Goal: Task Accomplishment & Management: Complete application form

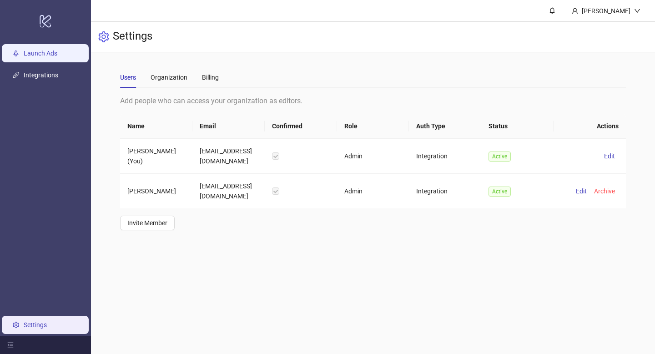
click at [38, 57] on link "Launch Ads" at bounding box center [41, 53] width 34 height 7
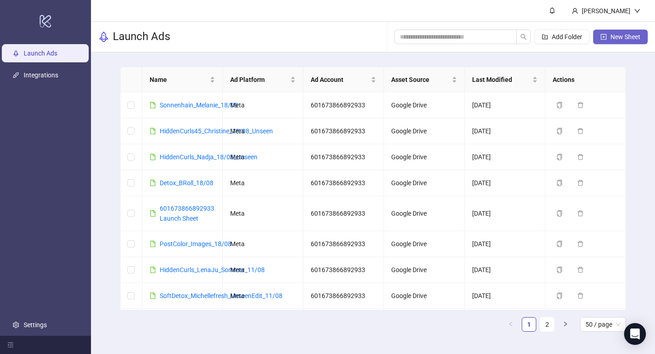
click at [623, 41] on button "New Sheet" at bounding box center [620, 37] width 55 height 15
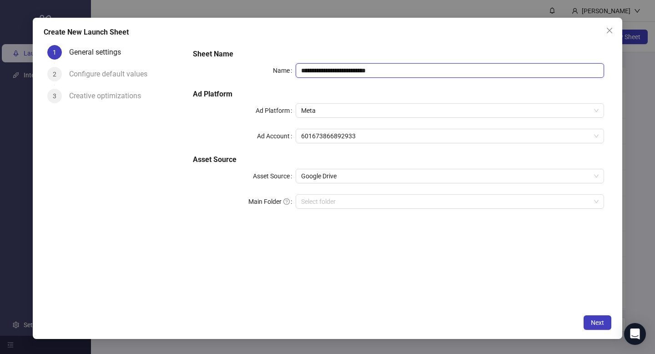
click at [357, 72] on input "**********" at bounding box center [450, 70] width 308 height 15
type input "*"
type input "**********"
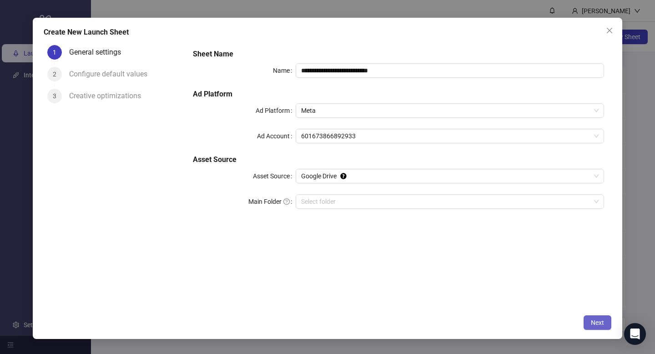
click at [596, 323] on span "Next" at bounding box center [597, 322] width 13 height 7
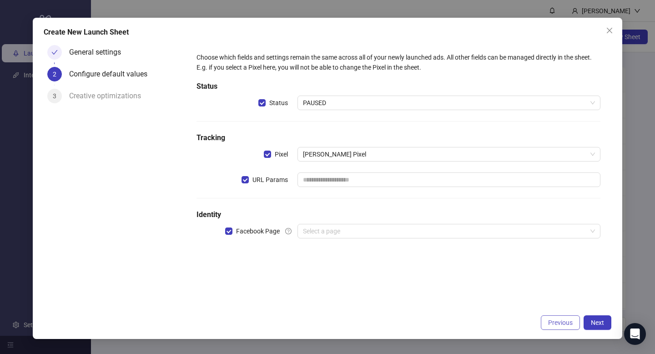
click at [557, 324] on span "Previous" at bounding box center [560, 322] width 25 height 7
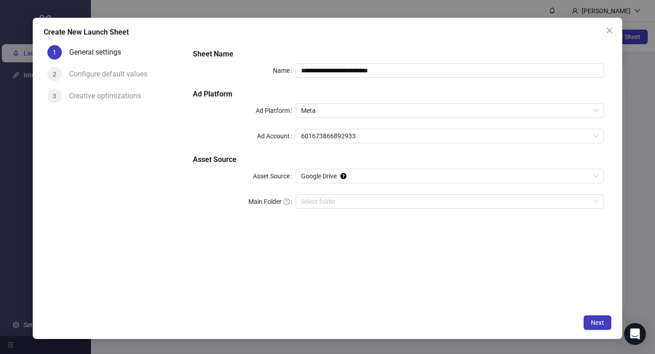
click at [362, 192] on div "**********" at bounding box center [398, 134] width 418 height 178
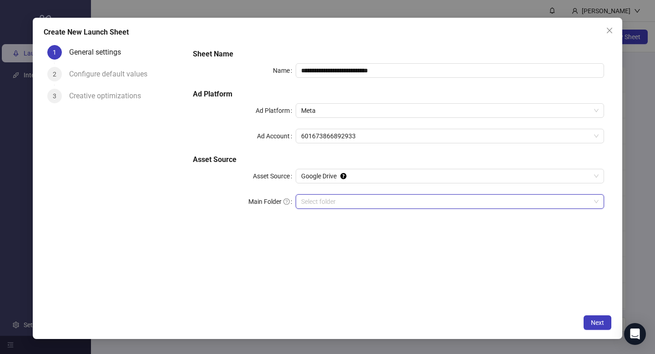
click at [351, 201] on input "Main Folder" at bounding box center [445, 202] width 289 height 14
click at [594, 315] on div "**********" at bounding box center [327, 178] width 589 height 321
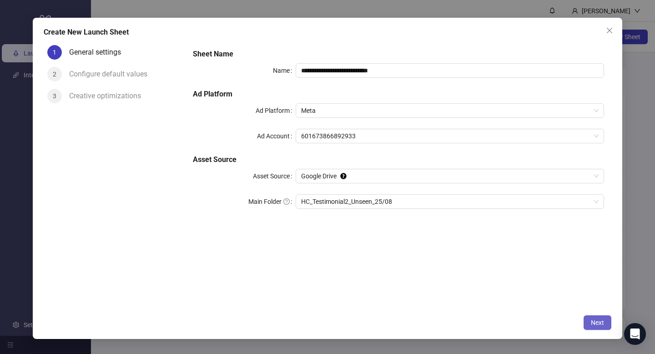
click at [593, 321] on span "Next" at bounding box center [597, 322] width 13 height 7
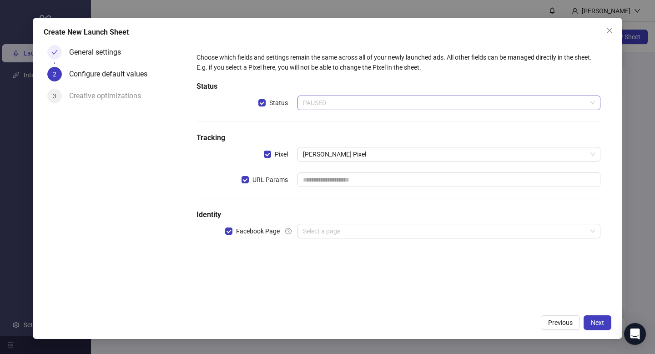
click at [338, 109] on span "PAUSED" at bounding box center [449, 103] width 292 height 14
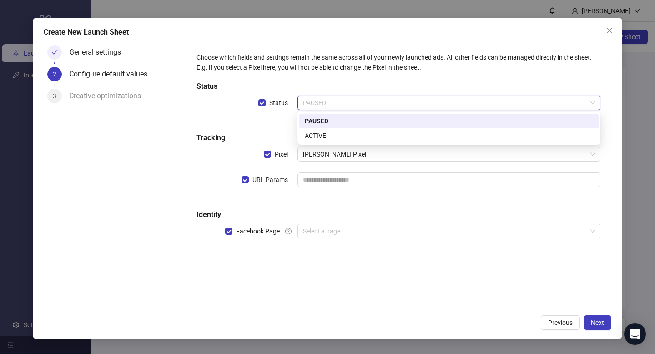
click at [332, 134] on div "ACTIVE" at bounding box center [449, 136] width 288 height 10
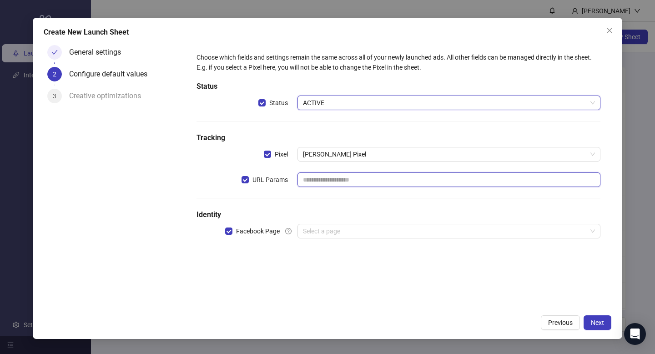
click at [318, 174] on input "text" at bounding box center [448, 179] width 303 height 15
type input "**********"
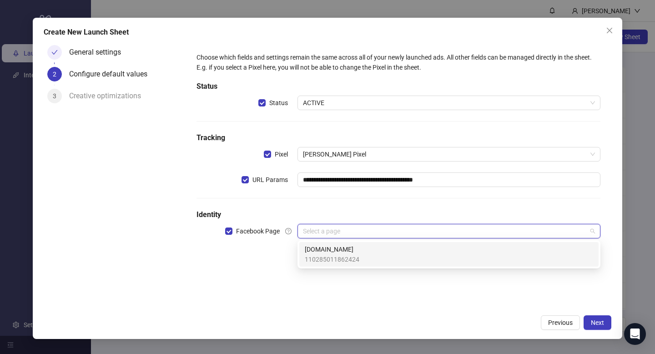
click at [326, 227] on input "search" at bounding box center [445, 231] width 284 height 14
click at [325, 246] on span "[DOMAIN_NAME]" at bounding box center [332, 249] width 55 height 10
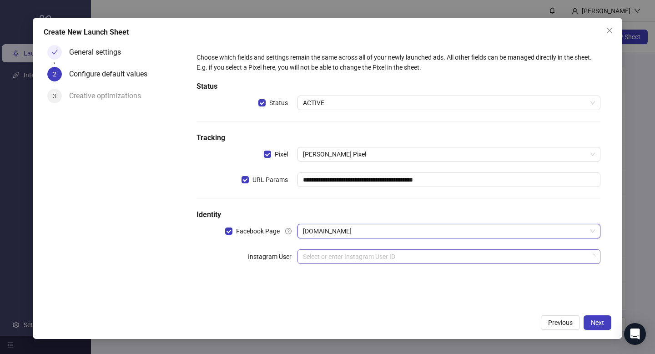
click at [316, 255] on input "search" at bounding box center [445, 257] width 284 height 14
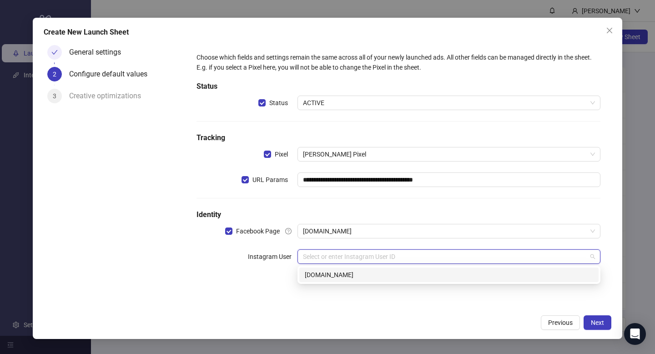
click at [317, 277] on div "[DOMAIN_NAME]" at bounding box center [449, 275] width 288 height 10
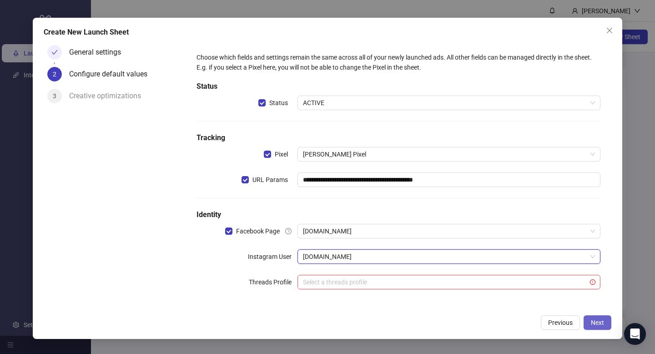
click at [598, 323] on span "Next" at bounding box center [597, 322] width 13 height 7
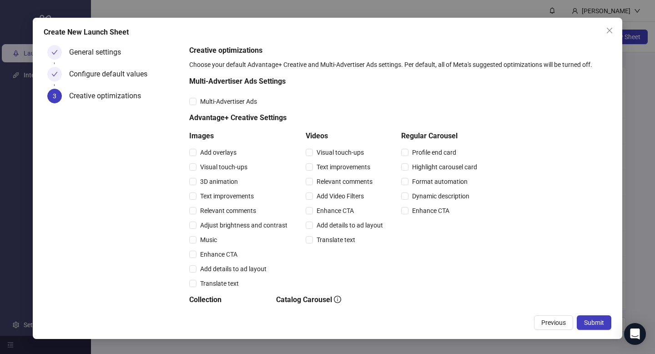
click at [191, 89] on div "Multi-Advertiser Ads Settings" at bounding box center [334, 83] width 291 height 15
click at [315, 153] on span "Visual touch-ups" at bounding box center [340, 152] width 55 height 10
click at [313, 165] on span "Text improvements" at bounding box center [343, 167] width 61 height 10
click at [311, 176] on div "Relevant comments" at bounding box center [346, 181] width 81 height 15
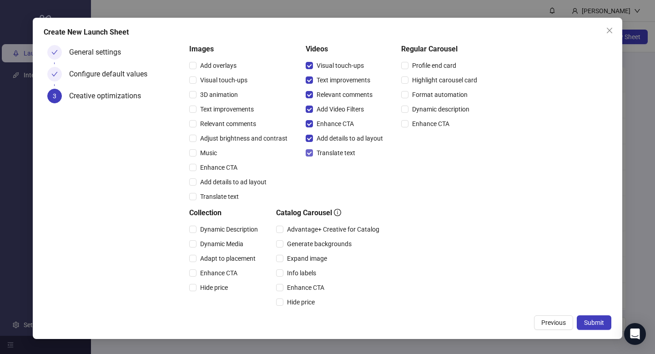
scroll to position [141, 0]
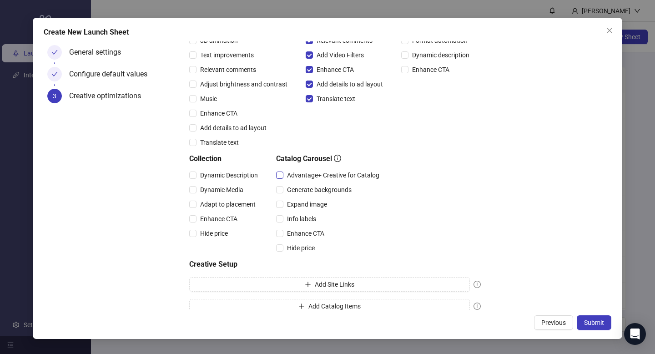
click at [295, 178] on span "Advantage+ Creative for Catalog" at bounding box center [333, 175] width 100 height 10
click at [288, 205] on span "Expand image" at bounding box center [306, 204] width 47 height 10
click at [287, 220] on span "Info labels" at bounding box center [301, 219] width 36 height 10
click at [287, 231] on span "Enhance CTA" at bounding box center [305, 233] width 45 height 10
click at [287, 246] on span "Hide price" at bounding box center [300, 248] width 35 height 10
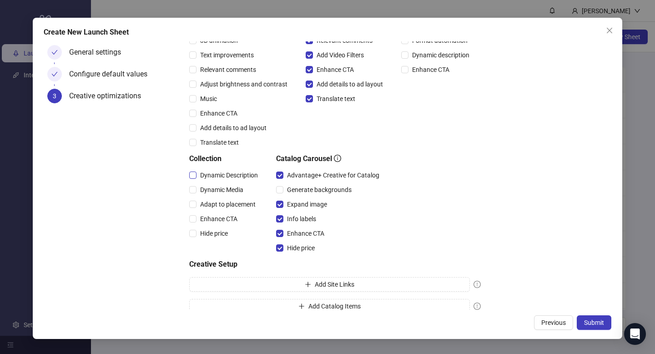
click at [210, 172] on span "Dynamic Description" at bounding box center [228, 175] width 65 height 10
click at [203, 186] on span "Dynamic Media" at bounding box center [221, 190] width 50 height 10
click at [588, 331] on div "Create New Launch Sheet General settings Configure default values 3 Creative op…" at bounding box center [327, 178] width 589 height 321
click at [588, 325] on span "Submit" at bounding box center [594, 322] width 20 height 7
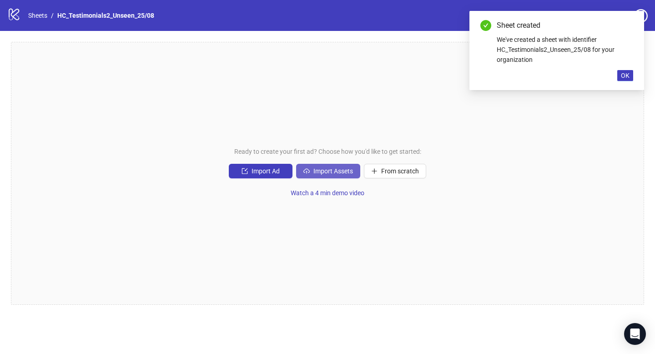
click at [329, 170] on span "Import Assets" at bounding box center [333, 170] width 40 height 7
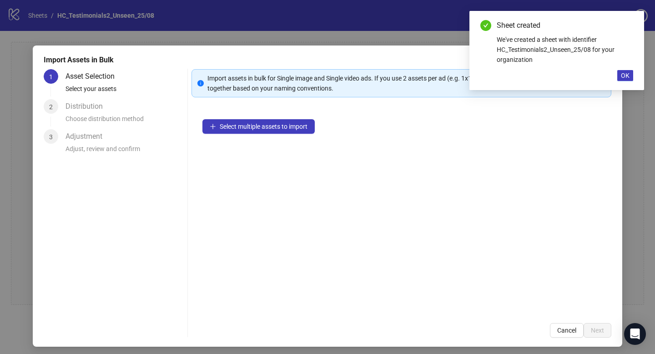
click at [254, 136] on div "Select multiple assets to import" at bounding box center [401, 210] width 420 height 204
click at [247, 128] on span "Select multiple assets to import" at bounding box center [264, 126] width 88 height 7
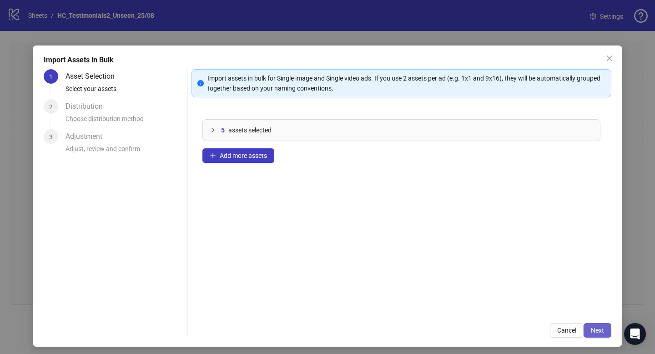
click at [589, 330] on button "Next" at bounding box center [597, 330] width 28 height 15
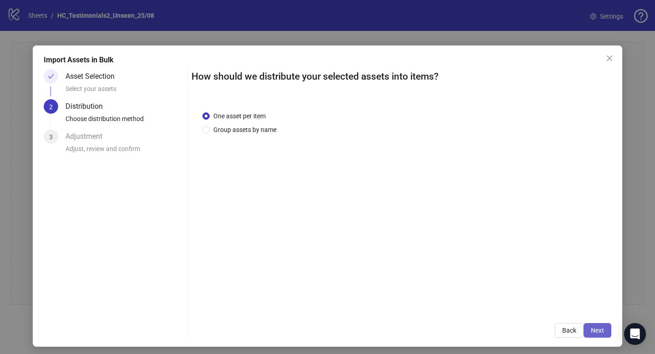
click at [591, 328] on span "Next" at bounding box center [597, 329] width 13 height 7
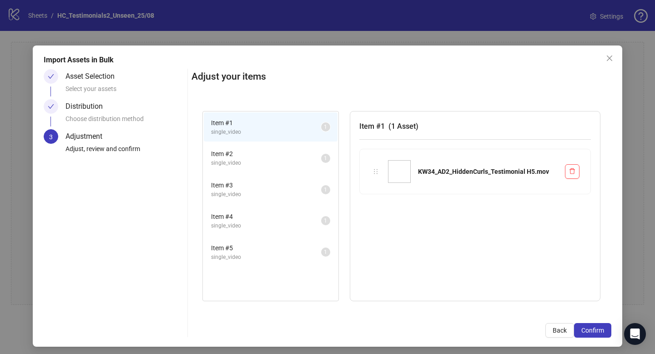
click at [591, 328] on span "Confirm" at bounding box center [592, 329] width 23 height 7
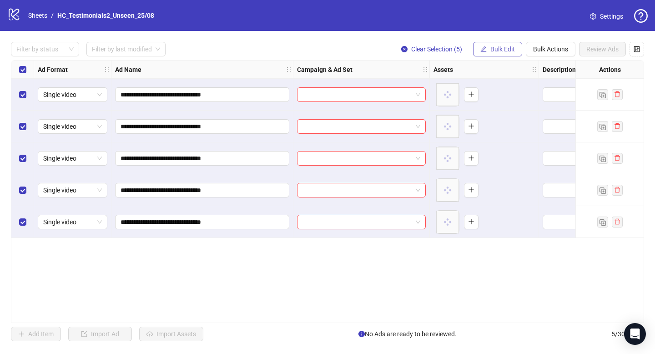
click at [498, 46] on span "Bulk Edit" at bounding box center [502, 48] width 25 height 7
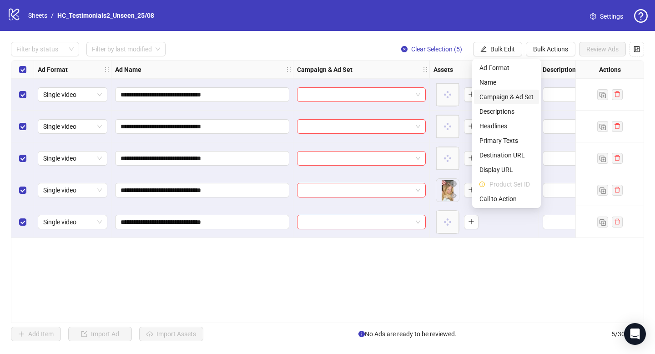
click at [497, 99] on span "Campaign & Ad Set" at bounding box center [506, 97] width 54 height 10
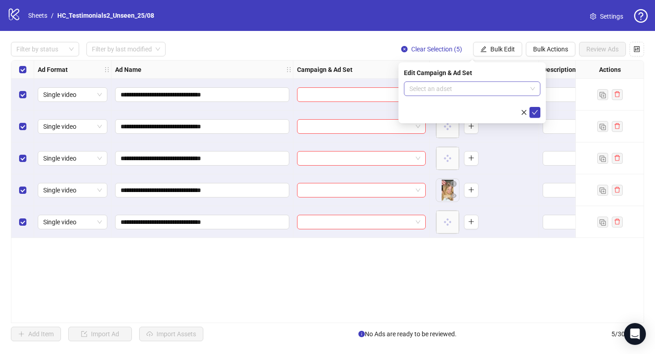
click at [463, 87] on input "search" at bounding box center [467, 89] width 117 height 14
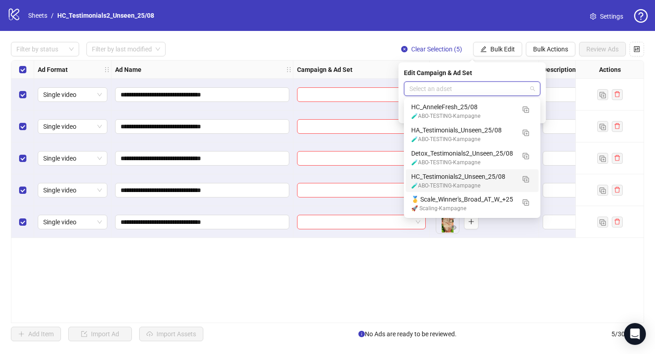
click at [451, 178] on div "HC_Testimonials2_Unseen_25/08" at bounding box center [463, 176] width 104 height 10
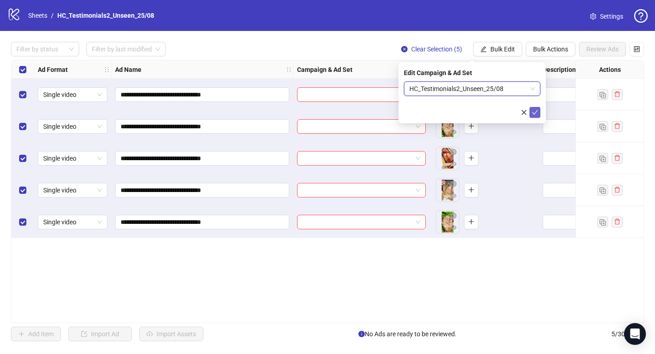
click at [536, 113] on icon "check" at bounding box center [535, 112] width 6 height 6
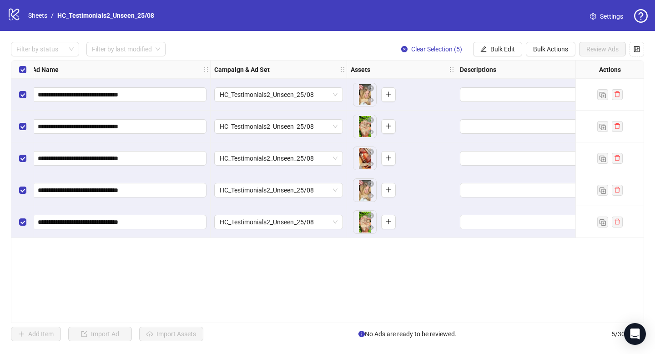
scroll to position [0, 121]
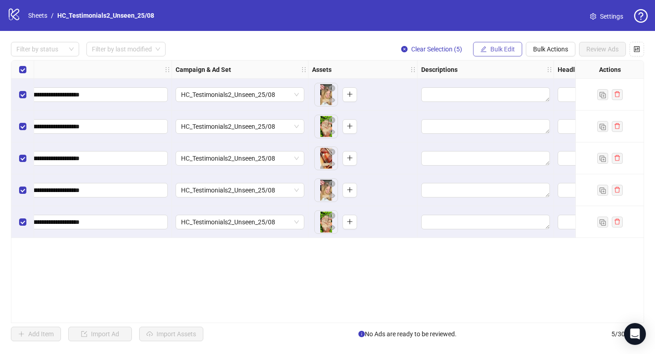
click at [517, 48] on button "Bulk Edit" at bounding box center [497, 49] width 49 height 15
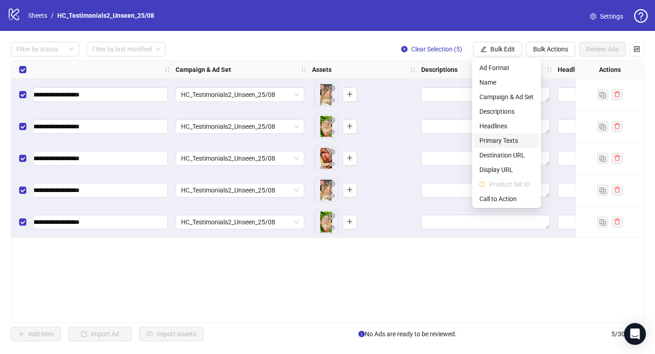
click at [499, 142] on span "Primary Texts" at bounding box center [506, 141] width 54 height 10
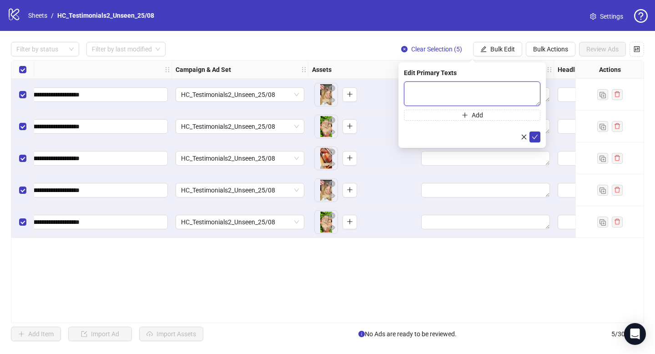
click at [447, 90] on textarea at bounding box center [472, 93] width 136 height 25
paste textarea "**********"
type textarea "**********"
click at [534, 138] on icon "check" at bounding box center [535, 137] width 6 height 5
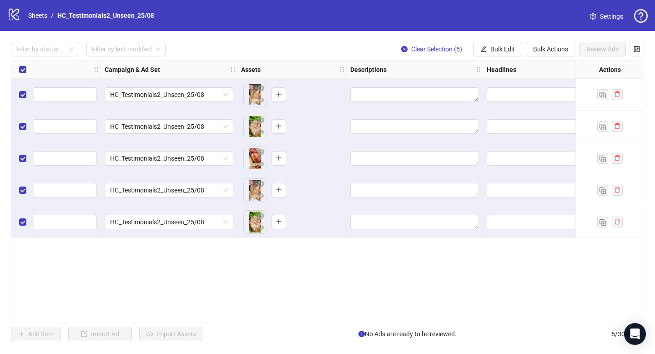
scroll to position [0, 193]
click at [502, 53] on button "Bulk Edit" at bounding box center [497, 49] width 49 height 15
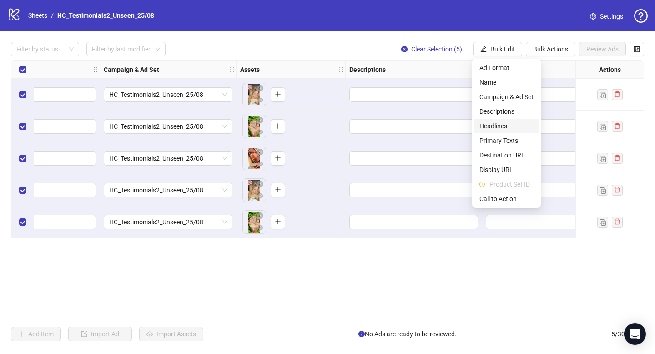
click at [499, 124] on span "Headlines" at bounding box center [506, 126] width 54 height 10
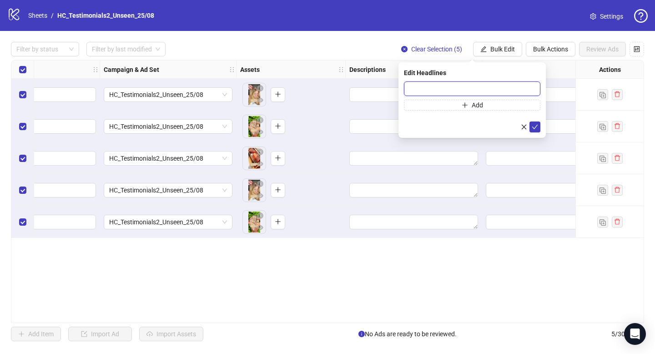
click at [422, 90] on input "text" at bounding box center [472, 88] width 136 height 15
paste input "**********"
type input "**********"
click at [535, 127] on icon "check" at bounding box center [535, 127] width 6 height 5
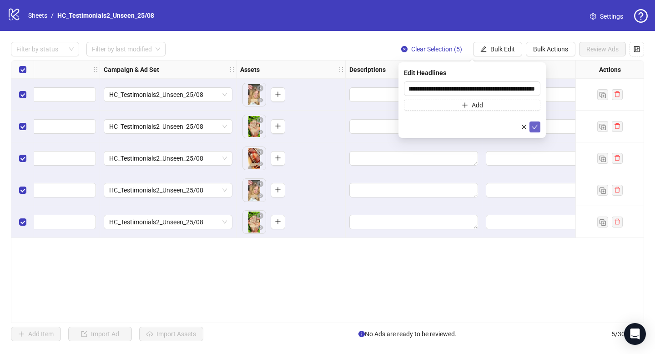
scroll to position [0, 0]
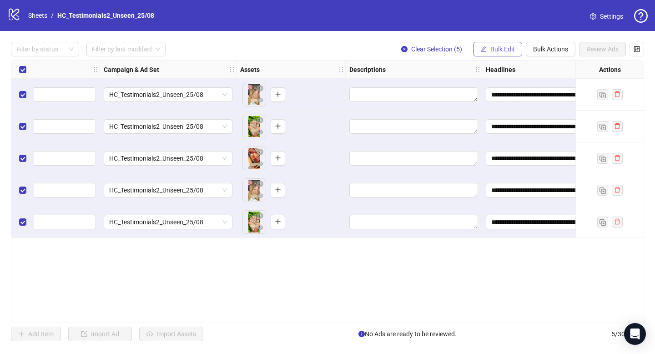
click at [502, 52] on span "Bulk Edit" at bounding box center [502, 48] width 25 height 7
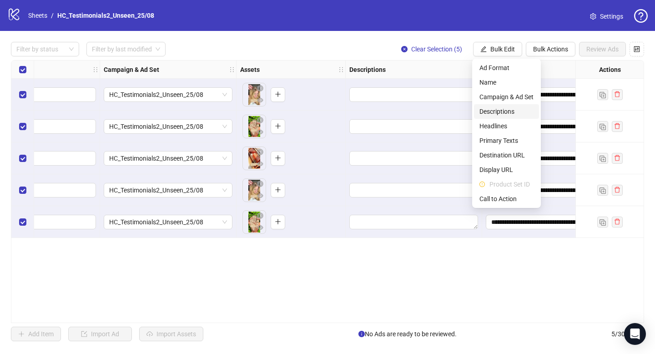
click at [498, 113] on span "Descriptions" at bounding box center [506, 111] width 54 height 10
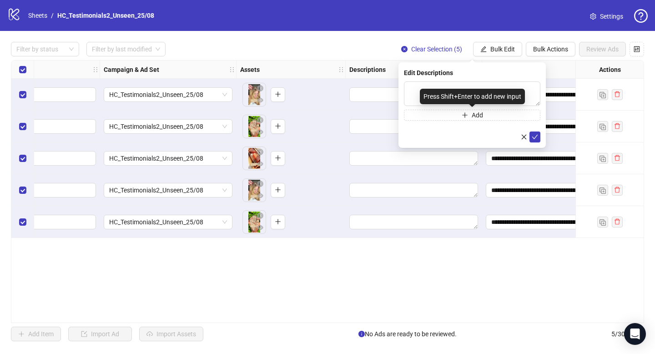
click at [432, 99] on div "Press Shift+Enter to add new input" at bounding box center [472, 96] width 105 height 15
click at [407, 85] on textarea at bounding box center [472, 93] width 136 height 25
paste textarea "**********"
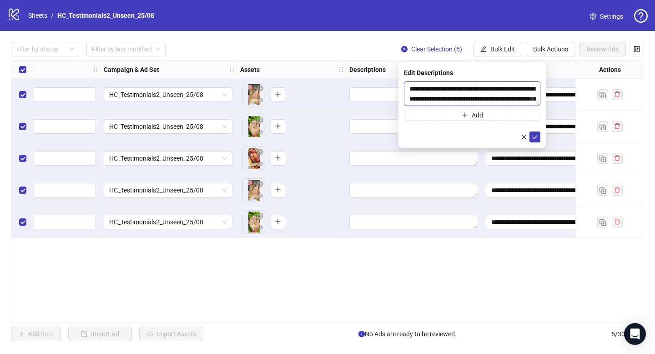
scroll to position [17, 0]
type textarea "**********"
click at [536, 136] on icon "check" at bounding box center [535, 137] width 6 height 6
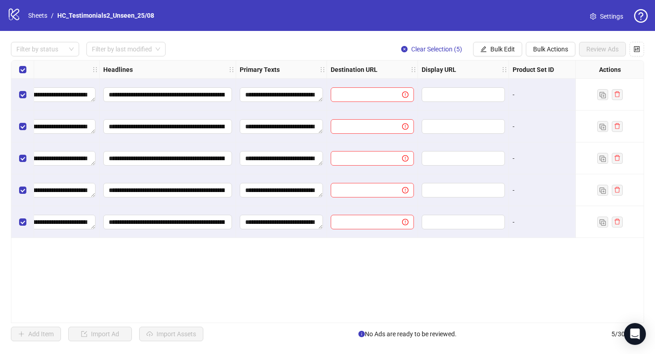
scroll to position [0, 589]
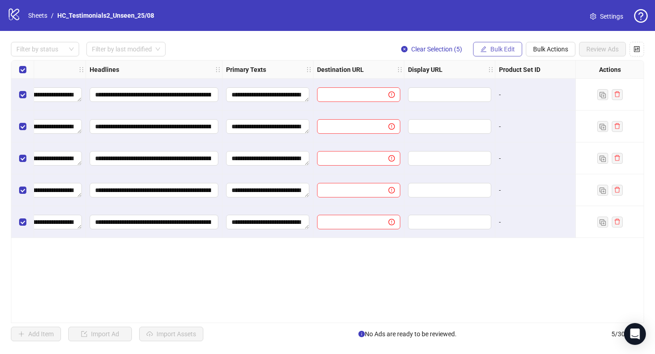
click at [510, 50] on span "Bulk Edit" at bounding box center [502, 48] width 25 height 7
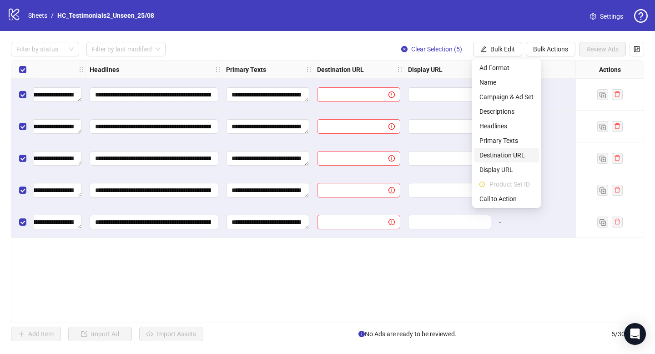
click at [508, 152] on span "Destination URL" at bounding box center [506, 155] width 54 height 10
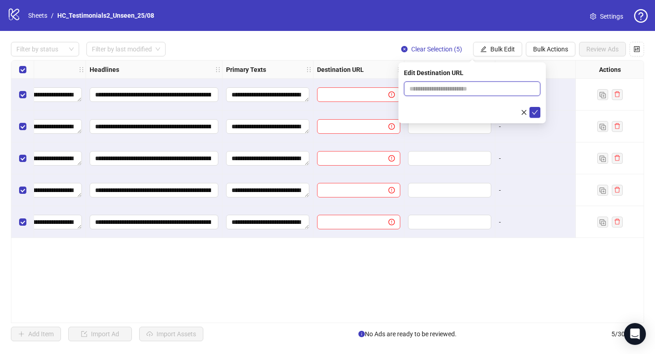
click at [440, 88] on input "text" at bounding box center [468, 89] width 118 height 10
type input "**********"
click at [537, 113] on icon "check" at bounding box center [535, 112] width 6 height 6
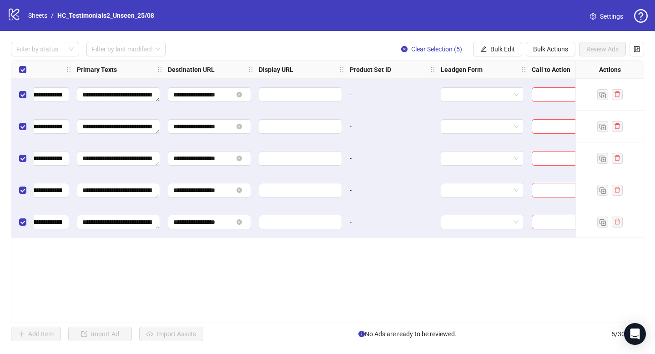
scroll to position [0, 855]
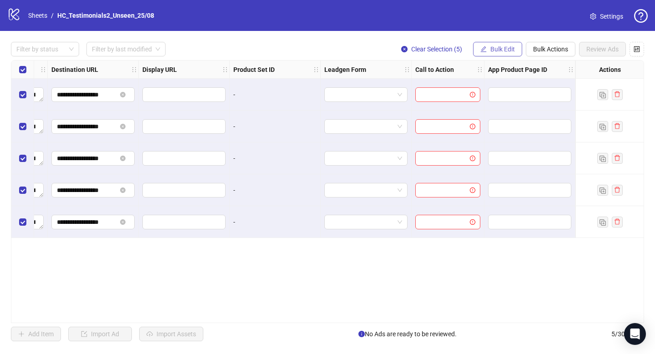
click at [496, 45] on span "Bulk Edit" at bounding box center [502, 48] width 25 height 7
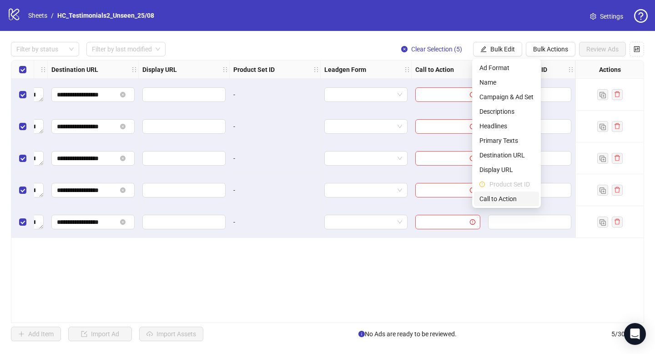
click at [493, 200] on span "Call to Action" at bounding box center [506, 199] width 54 height 10
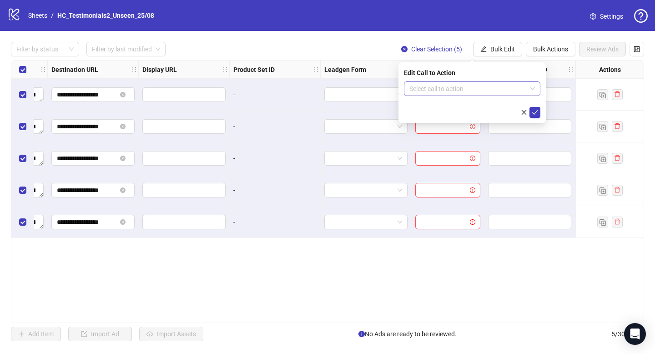
click at [457, 87] on input "search" at bounding box center [467, 89] width 117 height 14
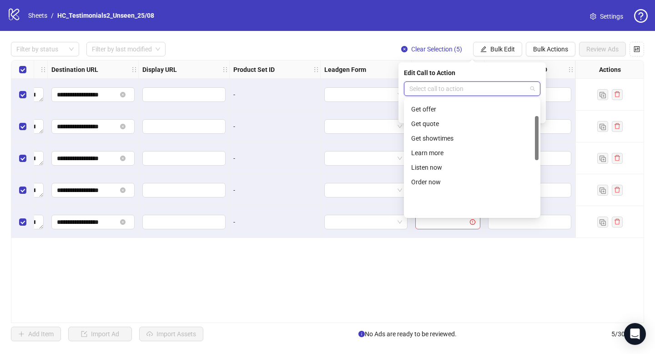
scroll to position [89, 0]
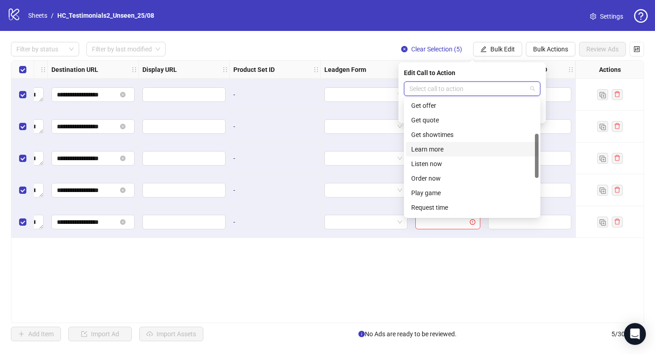
click at [425, 152] on div "Learn more" at bounding box center [472, 149] width 122 height 10
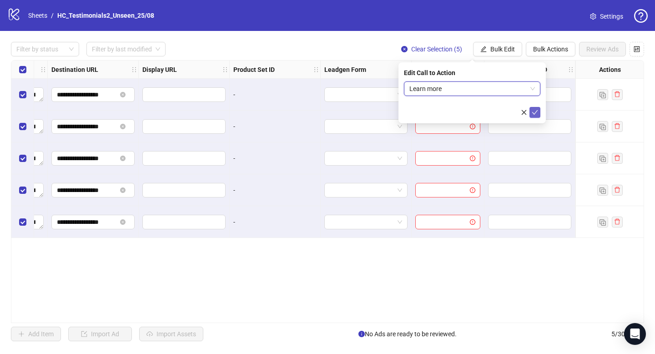
click at [532, 110] on icon "check" at bounding box center [535, 112] width 6 height 6
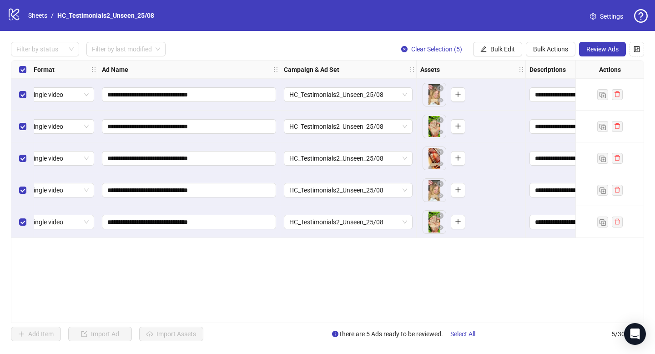
scroll to position [0, 0]
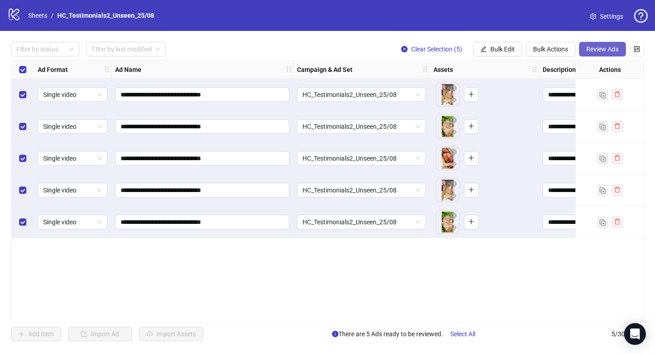
click at [610, 47] on span "Review Ads" at bounding box center [602, 48] width 32 height 7
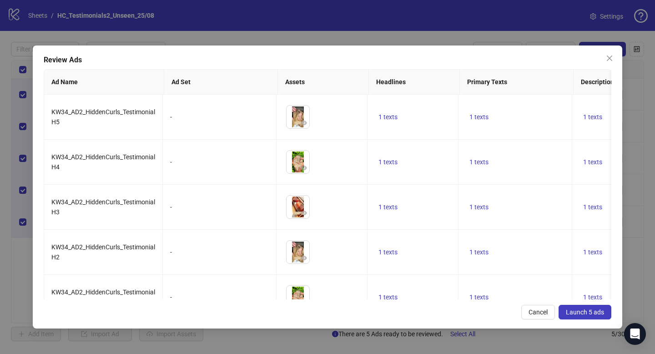
click at [580, 313] on span "Launch 5 ads" at bounding box center [585, 311] width 38 height 7
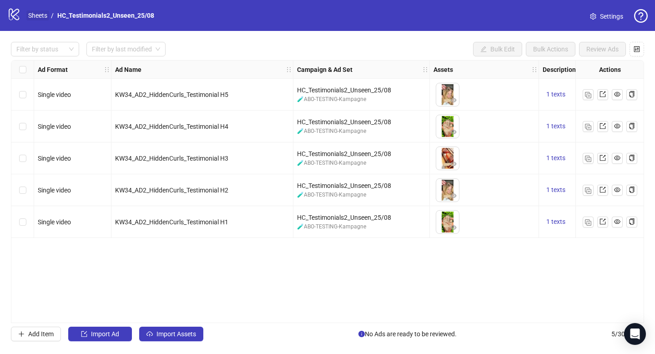
click at [38, 15] on link "Sheets" at bounding box center [37, 15] width 23 height 10
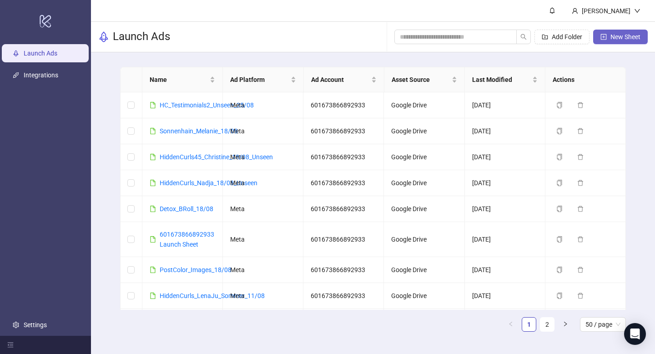
click at [631, 39] on span "New Sheet" at bounding box center [625, 36] width 30 height 7
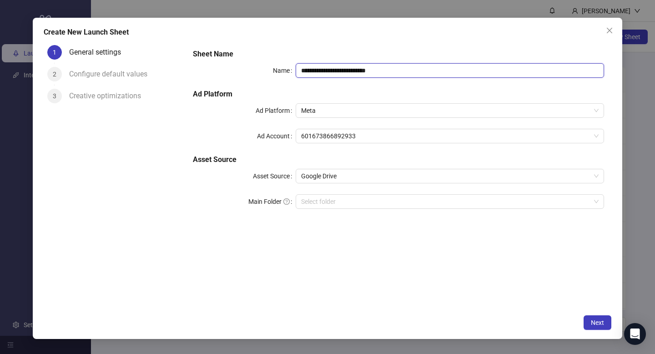
click at [387, 66] on input "**********" at bounding box center [450, 70] width 308 height 15
click at [385, 69] on input "**********" at bounding box center [450, 70] width 308 height 15
drag, startPoint x: 386, startPoint y: 68, endPoint x: 367, endPoint y: 58, distance: 21.6
click at [367, 58] on div "**********" at bounding box center [398, 134] width 418 height 178
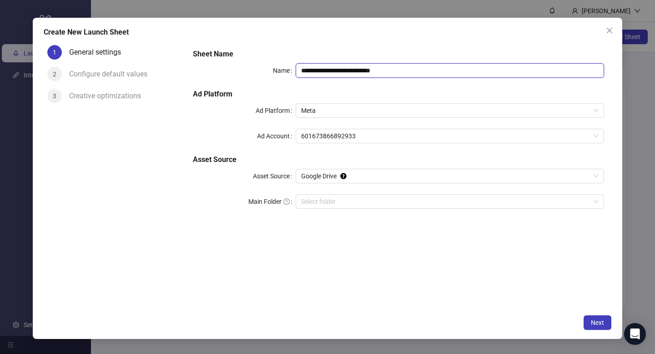
click at [352, 71] on input "**********" at bounding box center [450, 70] width 308 height 15
click at [389, 69] on input "**********" at bounding box center [450, 70] width 308 height 15
type input "**********"
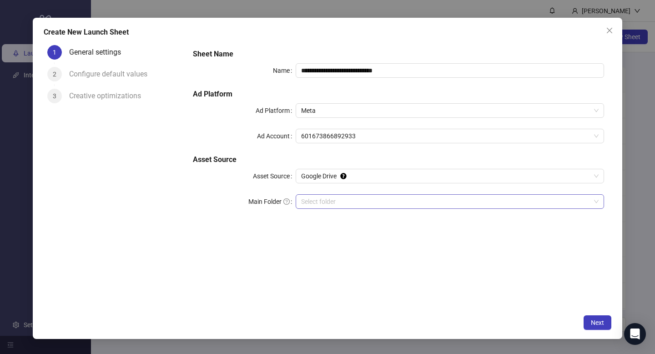
click at [326, 203] on input "Main Folder" at bounding box center [445, 202] width 289 height 14
click at [588, 320] on button "Next" at bounding box center [597, 322] width 28 height 15
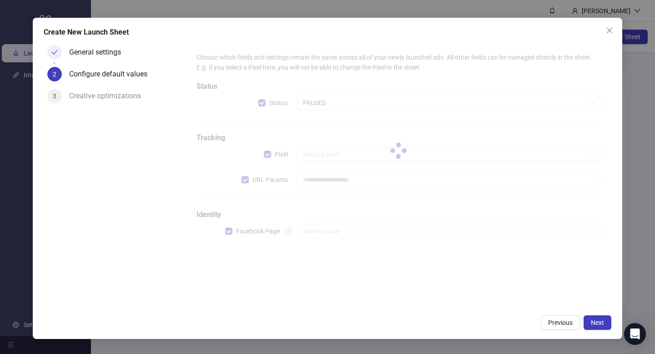
type input "**********"
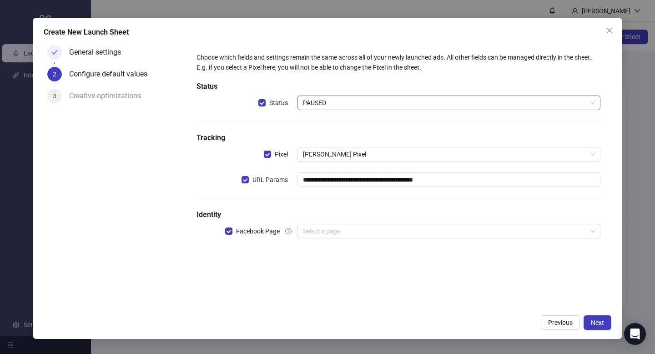
click at [320, 102] on span "PAUSED" at bounding box center [449, 103] width 292 height 14
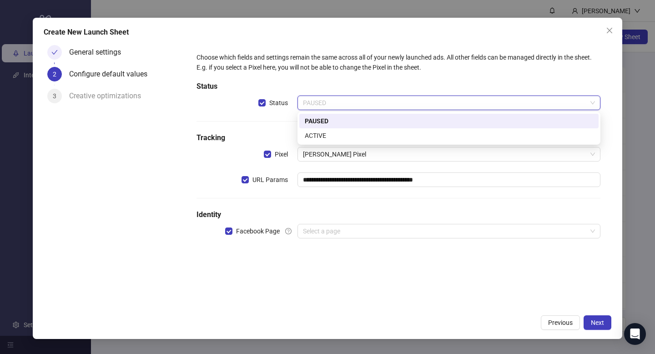
click at [321, 132] on div "ACTIVE" at bounding box center [449, 136] width 288 height 10
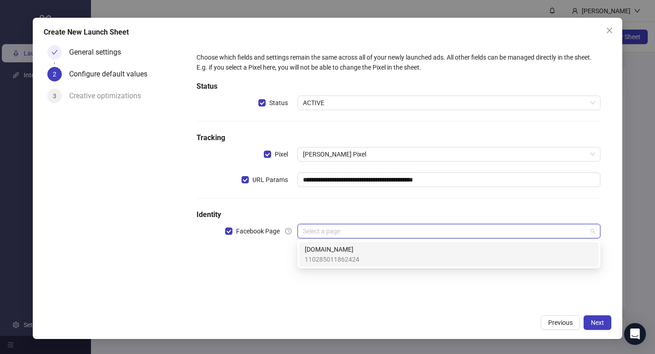
click at [322, 236] on input "search" at bounding box center [445, 231] width 284 height 14
click at [320, 249] on span "[DOMAIN_NAME]" at bounding box center [332, 249] width 55 height 10
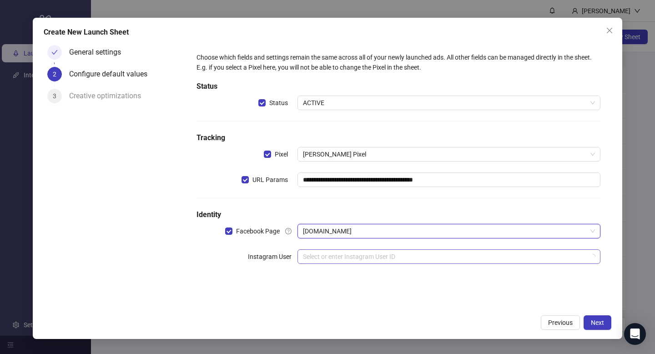
click at [318, 259] on input "search" at bounding box center [445, 257] width 284 height 14
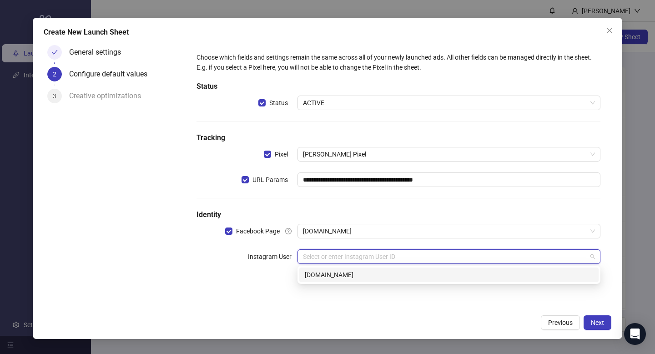
click at [317, 273] on div "[DOMAIN_NAME]" at bounding box center [449, 275] width 288 height 10
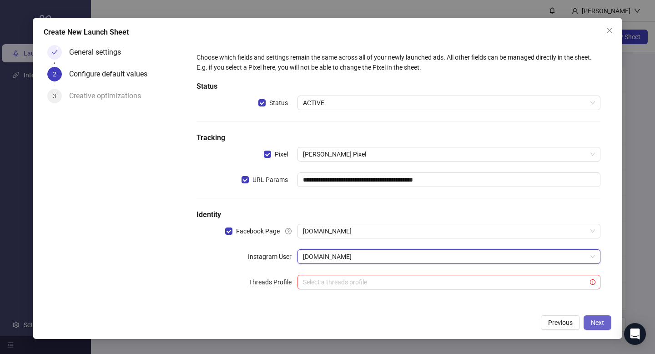
click at [599, 325] on span "Next" at bounding box center [597, 322] width 13 height 7
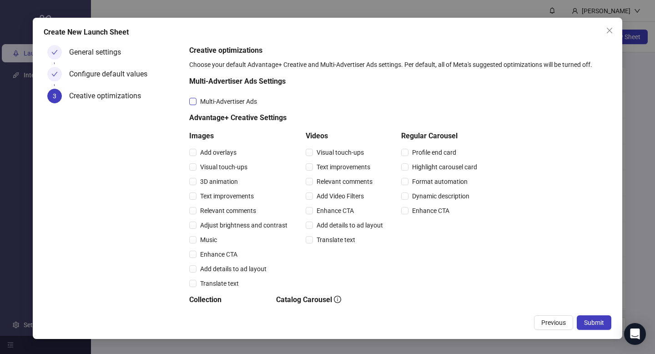
click at [201, 102] on span "Multi-Advertiser Ads" at bounding box center [228, 101] width 64 height 10
click at [328, 151] on span "Visual touch-ups" at bounding box center [340, 152] width 55 height 10
click at [325, 160] on div "Text improvements" at bounding box center [346, 167] width 81 height 15
click at [313, 239] on span "Translate text" at bounding box center [336, 240] width 46 height 10
click at [311, 174] on div "Text improvements" at bounding box center [346, 167] width 81 height 15
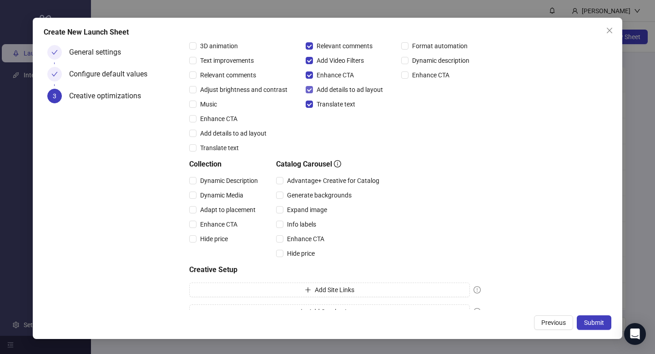
scroll to position [136, 0]
click at [291, 178] on span "Advantage+ Creative for Catalog" at bounding box center [333, 180] width 100 height 10
click at [288, 209] on span "Expand image" at bounding box center [306, 209] width 47 height 10
click at [288, 221] on span "Info labels" at bounding box center [301, 223] width 36 height 10
click at [286, 239] on span "Enhance CTA" at bounding box center [305, 238] width 45 height 10
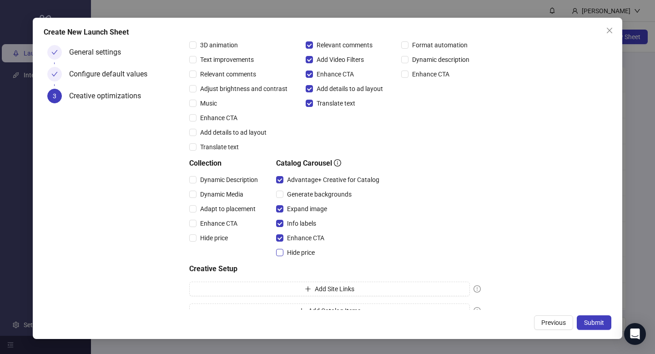
click at [285, 251] on span "Hide price" at bounding box center [300, 252] width 35 height 10
click at [189, 170] on div "Collection Dynamic Description Dynamic Media Adapt to placement Enhance CTA Hid…" at bounding box center [225, 209] width 72 height 102
click at [598, 325] on span "Submit" at bounding box center [594, 322] width 20 height 7
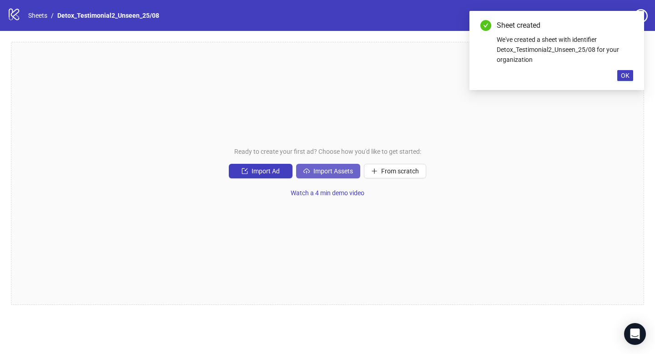
click at [328, 172] on span "Import Assets" at bounding box center [333, 170] width 40 height 7
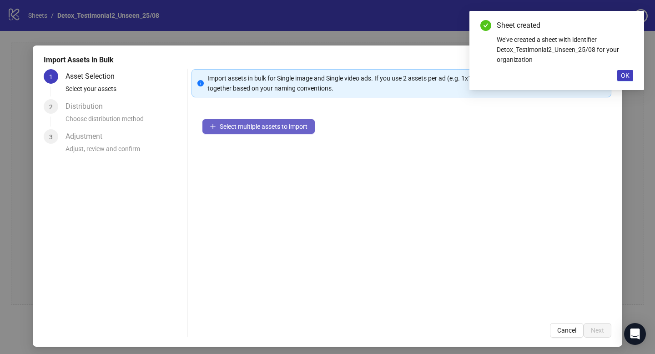
click at [246, 132] on button "Select multiple assets to import" at bounding box center [258, 126] width 112 height 15
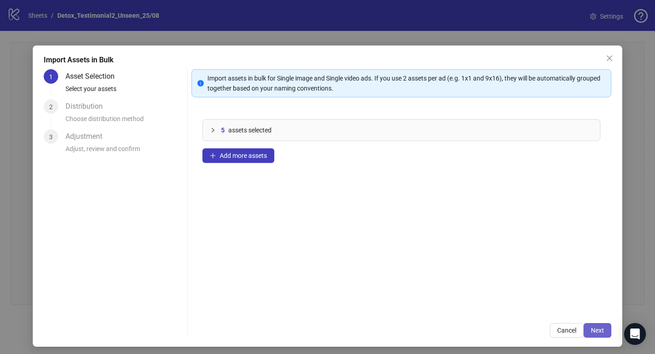
click at [592, 331] on span "Next" at bounding box center [597, 329] width 13 height 7
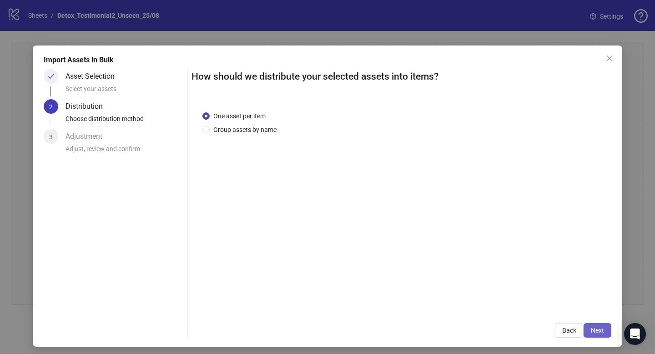
click at [592, 329] on span "Next" at bounding box center [597, 329] width 13 height 7
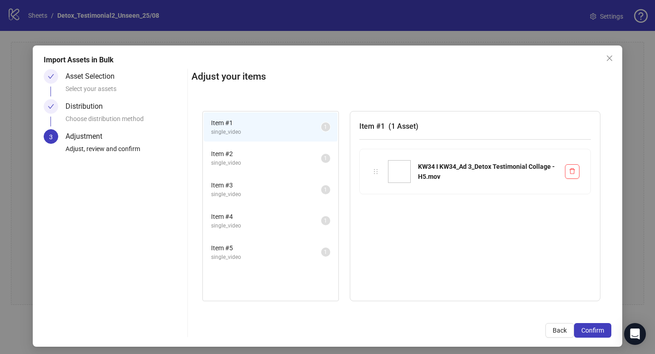
click at [592, 329] on span "Confirm" at bounding box center [592, 329] width 23 height 7
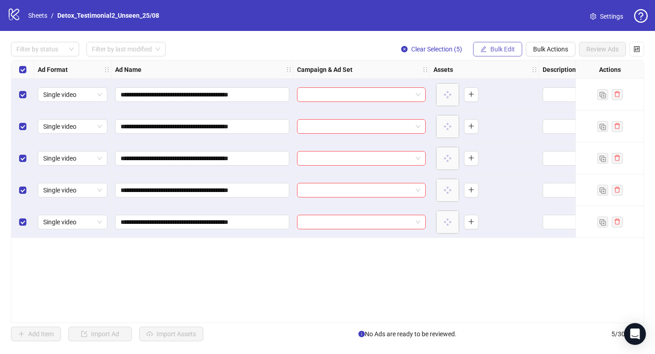
click at [499, 47] on span "Bulk Edit" at bounding box center [502, 48] width 25 height 7
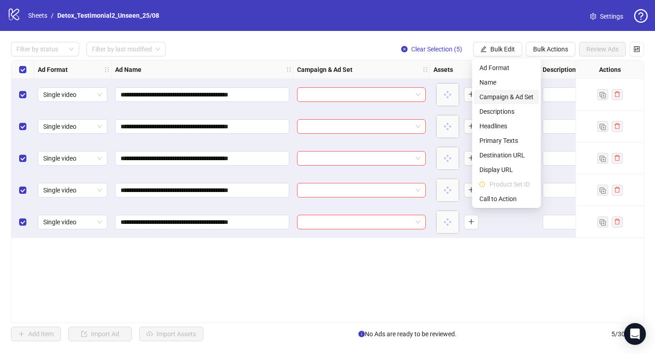
click at [500, 94] on span "Campaign & Ad Set" at bounding box center [506, 97] width 54 height 10
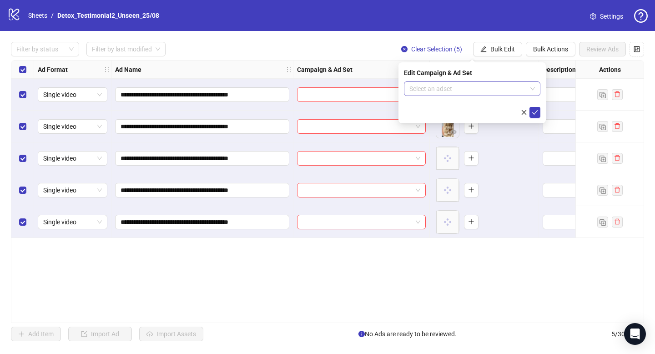
click at [497, 90] on input "search" at bounding box center [467, 89] width 117 height 14
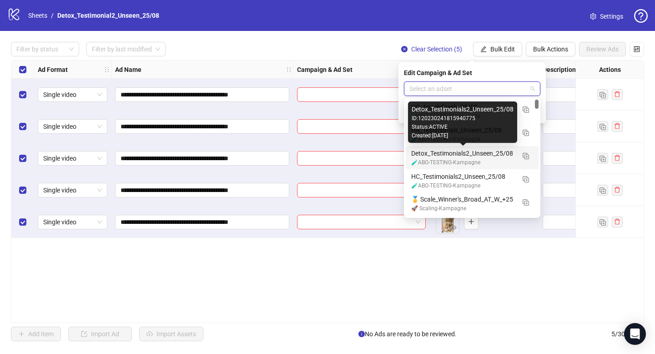
click at [461, 152] on div "Detox_Testimonials2_Unseen_25/08" at bounding box center [463, 153] width 104 height 10
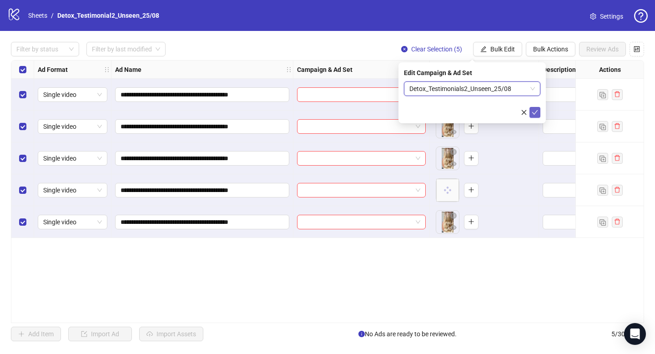
click at [537, 113] on icon "check" at bounding box center [535, 112] width 6 height 6
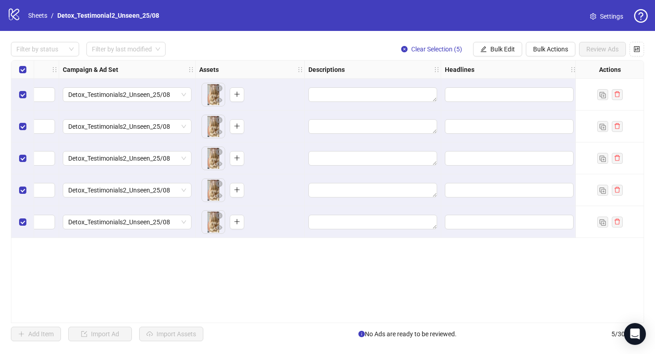
scroll to position [0, 329]
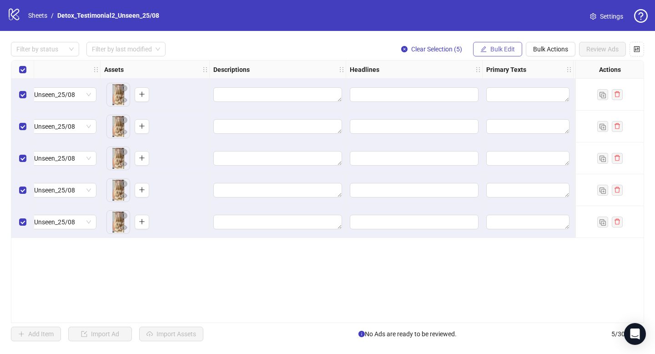
click at [499, 50] on span "Bulk Edit" at bounding box center [502, 48] width 25 height 7
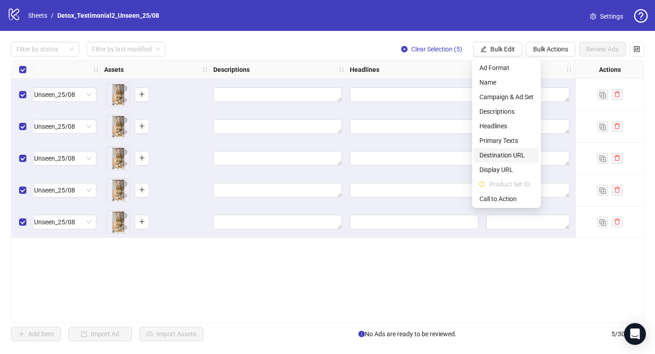
click at [500, 149] on li "Destination URL" at bounding box center [506, 155] width 65 height 15
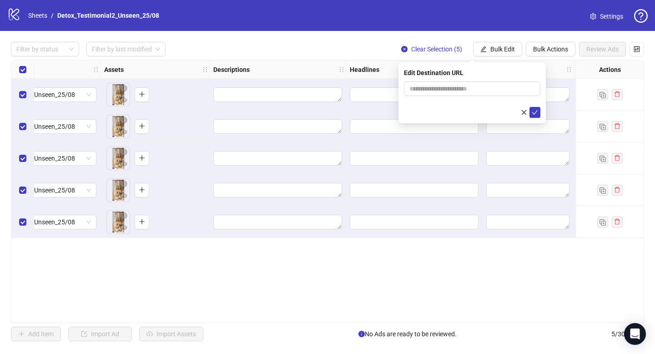
click at [475, 79] on div "Edit Destination URL" at bounding box center [471, 92] width 147 height 61
click at [468, 90] on input "text" at bounding box center [468, 89] width 118 height 10
type input "**********"
click at [537, 114] on icon "check" at bounding box center [535, 112] width 6 height 6
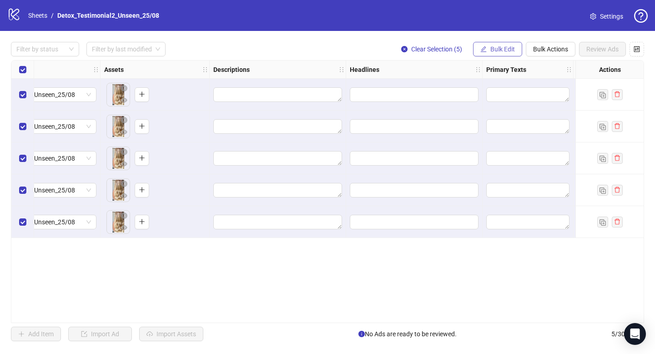
click at [507, 51] on span "Bulk Edit" at bounding box center [502, 48] width 25 height 7
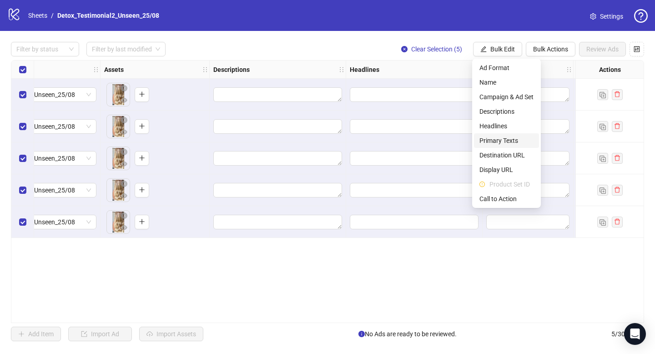
click at [496, 141] on span "Primary Texts" at bounding box center [506, 141] width 54 height 10
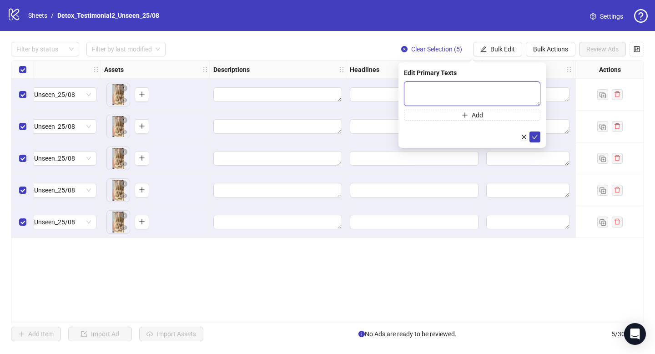
click at [458, 95] on textarea at bounding box center [472, 93] width 136 height 25
paste textarea "**********"
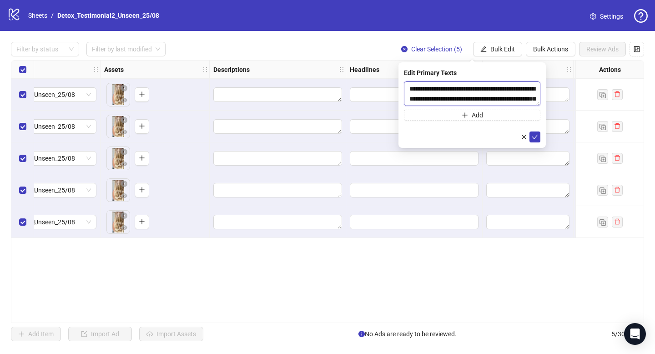
scroll to position [27, 0]
type textarea "**********"
click at [533, 139] on icon "check" at bounding box center [535, 137] width 6 height 6
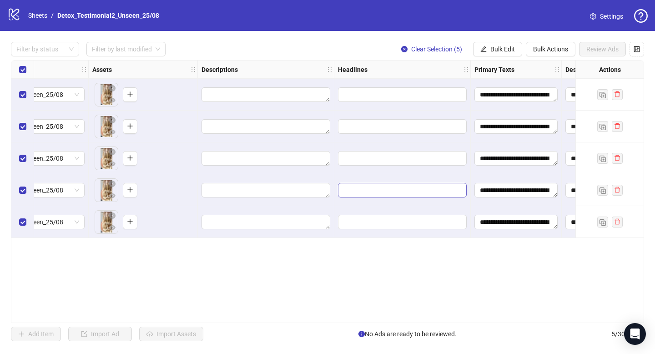
scroll to position [0, 342]
click at [488, 95] on textarea "**********" at bounding box center [514, 94] width 83 height 15
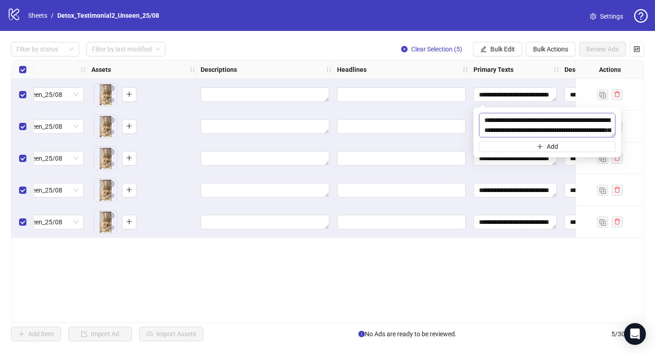
click at [513, 121] on textarea "**********" at bounding box center [547, 125] width 136 height 25
click at [535, 128] on textarea "**********" at bounding box center [547, 125] width 136 height 25
click at [566, 130] on textarea "**********" at bounding box center [547, 125] width 136 height 25
drag, startPoint x: 524, startPoint y: 128, endPoint x: 458, endPoint y: 106, distance: 69.3
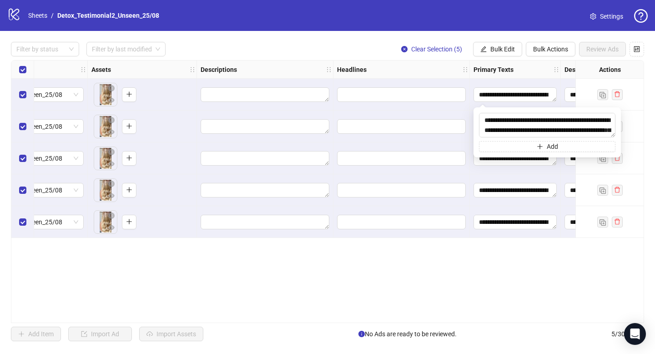
click at [458, 106] on body "**********" at bounding box center [327, 177] width 655 height 354
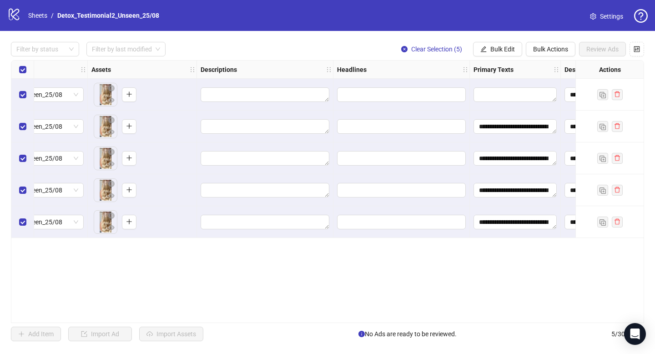
click at [456, 73] on div "Headlines" at bounding box center [401, 69] width 136 height 18
click at [497, 48] on span "Bulk Edit" at bounding box center [502, 48] width 25 height 7
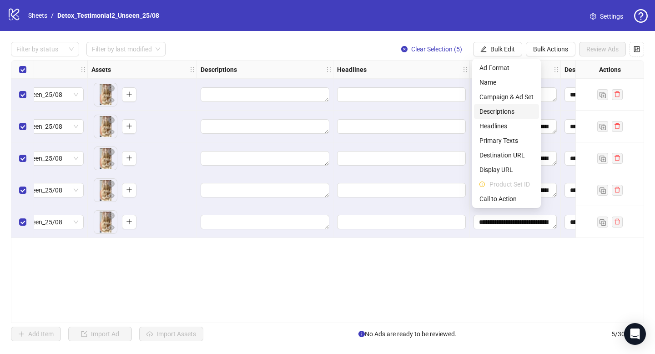
click at [501, 109] on span "Descriptions" at bounding box center [506, 111] width 54 height 10
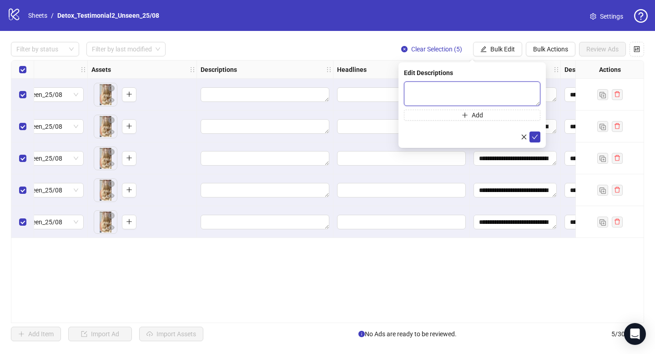
click at [412, 89] on textarea at bounding box center [472, 93] width 136 height 25
paste textarea "**********"
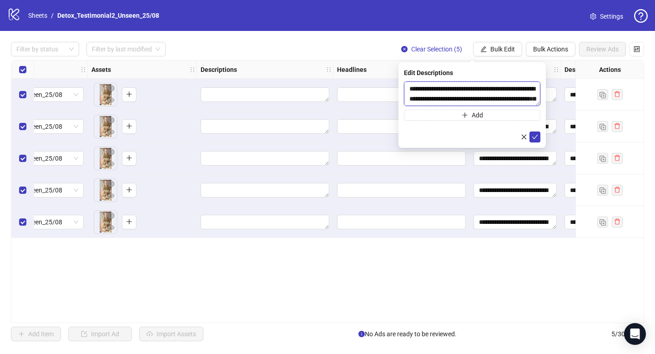
scroll to position [27, 0]
type textarea "**********"
click at [535, 137] on icon "check" at bounding box center [535, 137] width 6 height 5
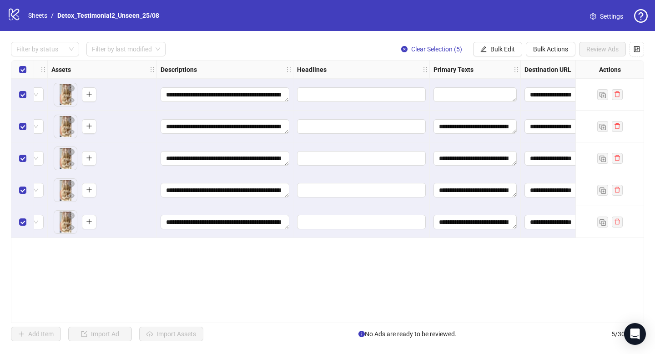
scroll to position [0, 390]
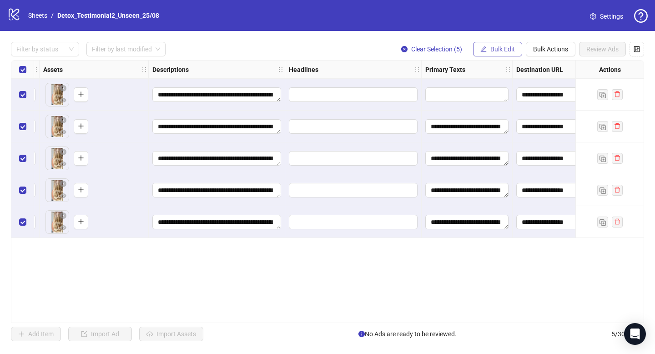
click at [505, 49] on span "Bulk Edit" at bounding box center [502, 48] width 25 height 7
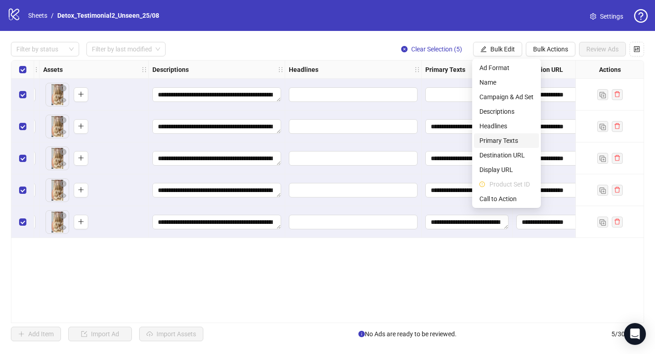
click at [497, 141] on span "Primary Texts" at bounding box center [506, 141] width 54 height 10
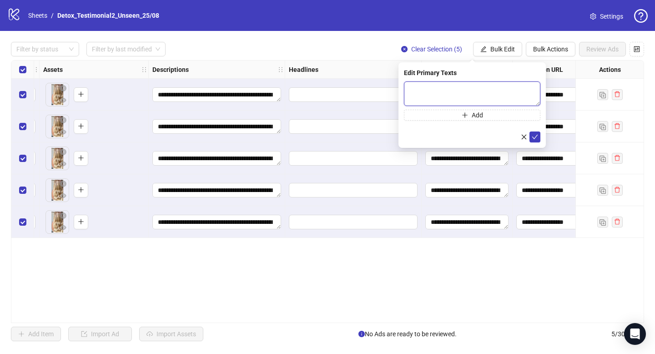
click at [434, 90] on textarea at bounding box center [472, 93] width 136 height 25
paste textarea "**********"
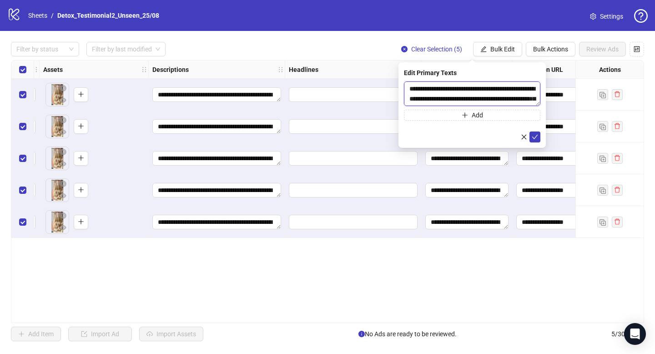
scroll to position [357, 0]
type textarea "**********"
click at [537, 138] on icon "check" at bounding box center [535, 137] width 6 height 6
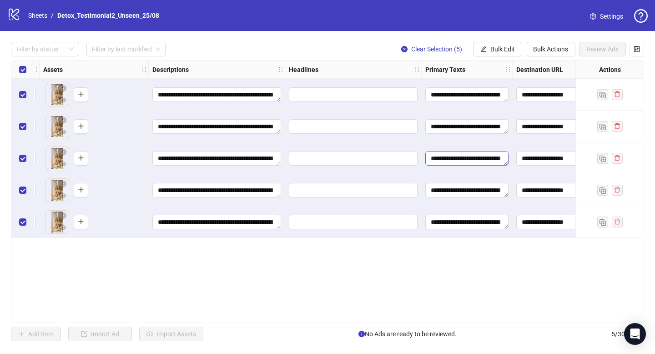
scroll to position [0, 423]
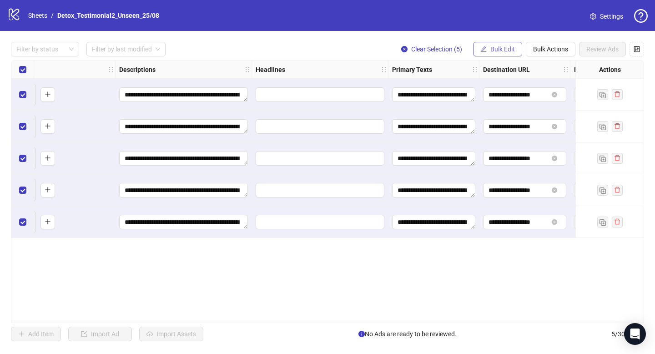
click at [494, 51] on span "Bulk Edit" at bounding box center [502, 48] width 25 height 7
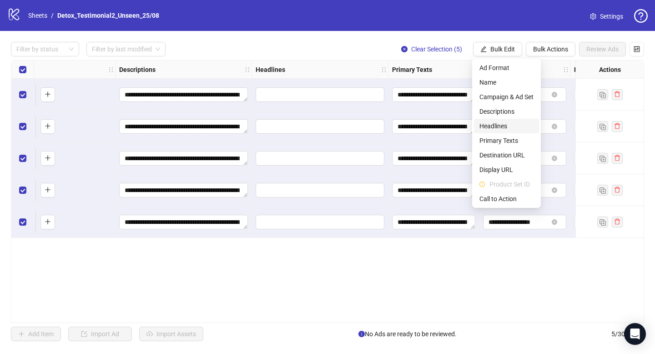
click at [507, 124] on span "Headlines" at bounding box center [506, 126] width 54 height 10
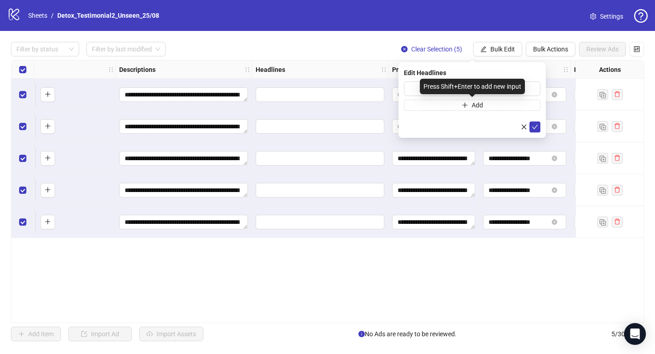
click at [430, 89] on div "Press Shift+Enter to add new input" at bounding box center [472, 86] width 105 height 15
click at [413, 88] on input "text" at bounding box center [472, 88] width 136 height 15
paste input "**********"
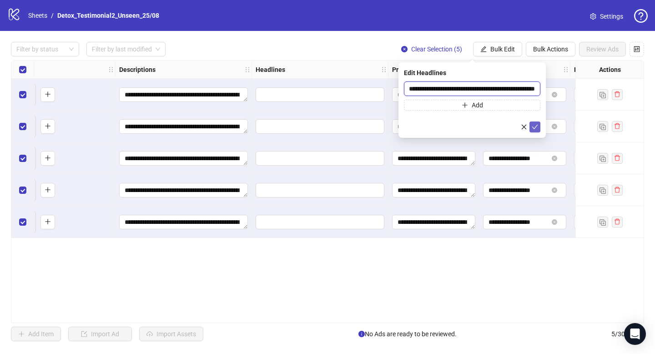
type input "**********"
click at [532, 125] on icon "check" at bounding box center [535, 127] width 6 height 6
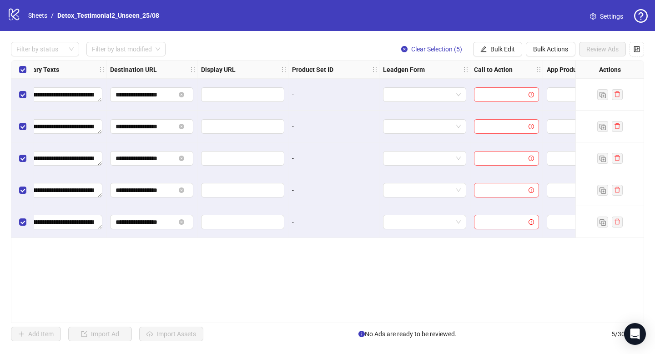
scroll to position [0, 855]
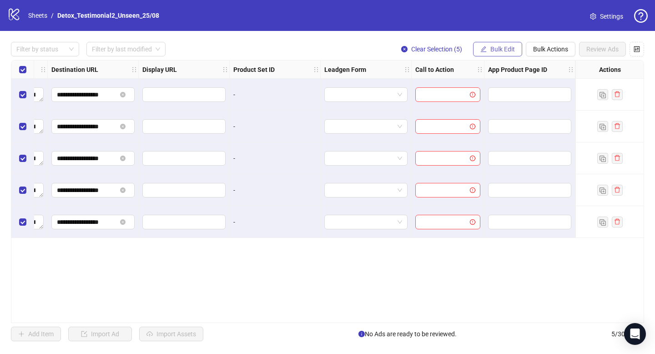
click at [492, 51] on span "Bulk Edit" at bounding box center [502, 48] width 25 height 7
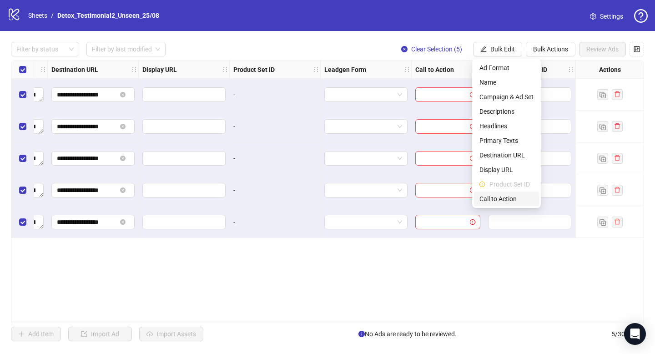
click at [497, 197] on span "Call to Action" at bounding box center [506, 199] width 54 height 10
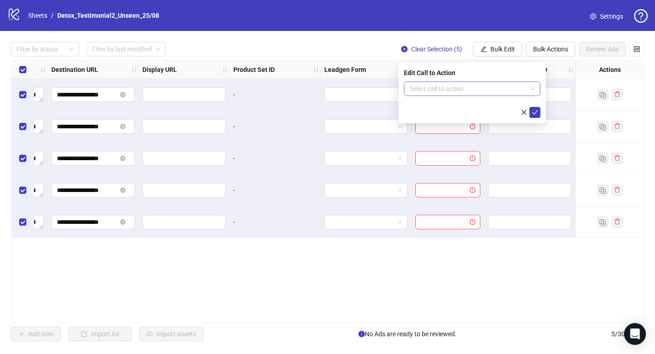
click at [433, 92] on input "search" at bounding box center [467, 89] width 117 height 14
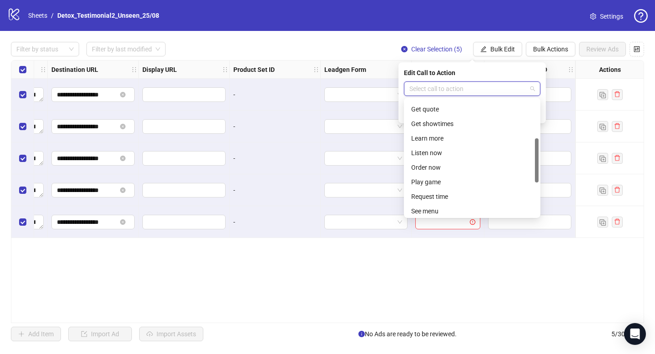
scroll to position [101, 0]
click at [425, 136] on div "Learn more" at bounding box center [472, 137] width 122 height 10
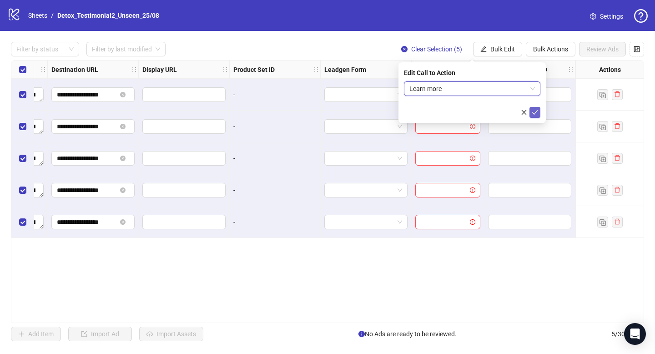
click at [535, 112] on icon "check" at bounding box center [535, 112] width 6 height 5
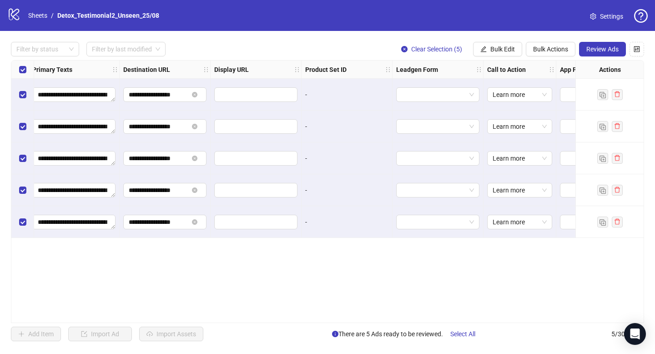
scroll to position [0, 855]
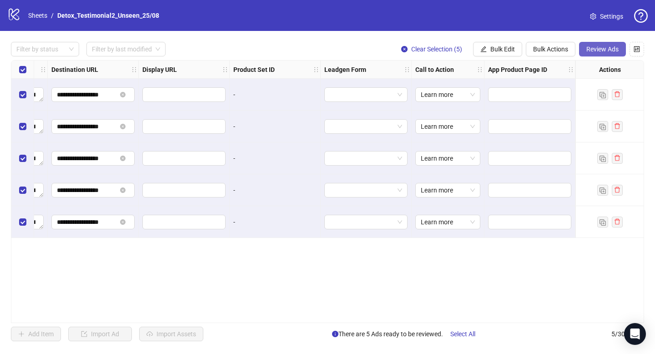
click at [610, 46] on span "Review Ads" at bounding box center [602, 48] width 32 height 7
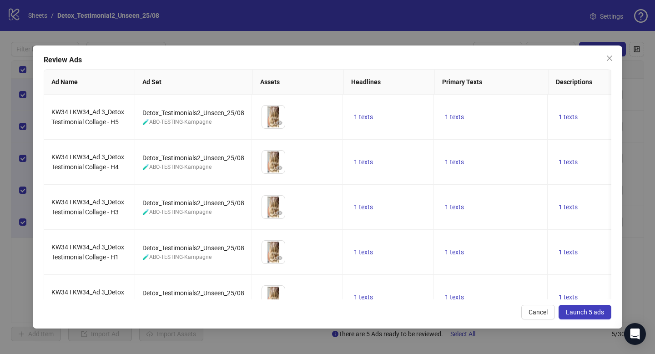
click at [573, 313] on span "Launch 5 ads" at bounding box center [585, 311] width 38 height 7
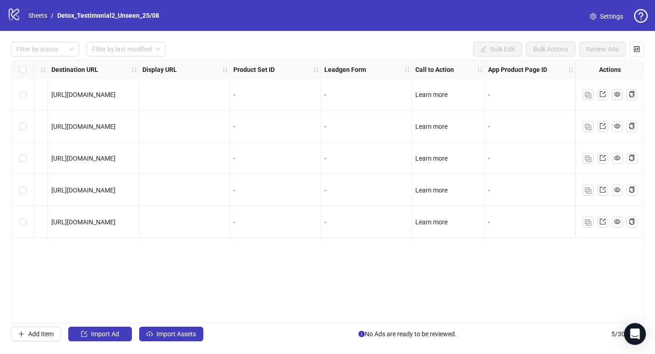
click at [37, 17] on link "Sheets" at bounding box center [37, 15] width 23 height 10
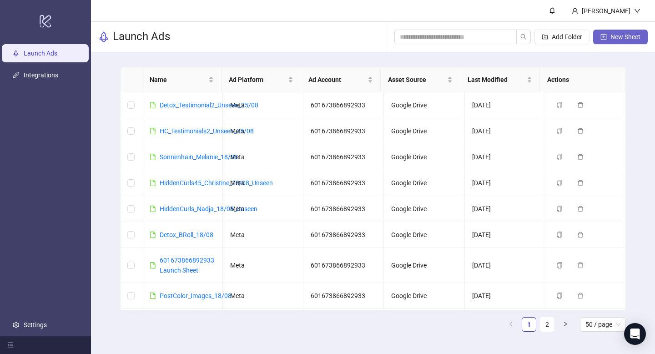
click at [616, 32] on button "New Sheet" at bounding box center [620, 37] width 55 height 15
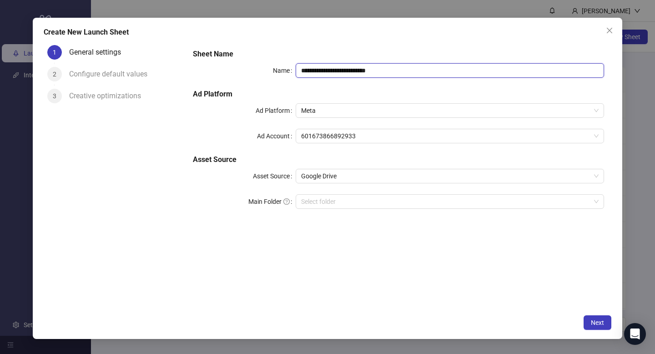
click at [319, 71] on input "**********" at bounding box center [450, 70] width 308 height 15
type input "**********"
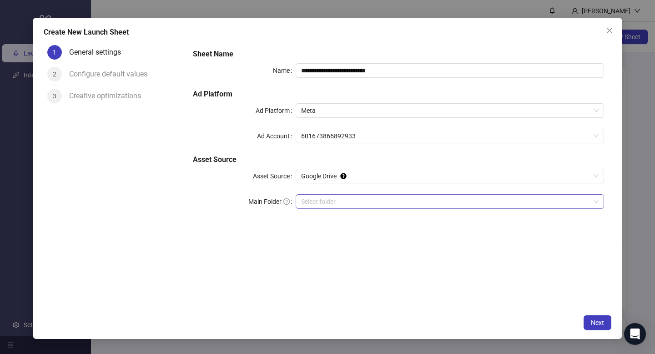
click at [318, 206] on input "Main Folder" at bounding box center [445, 202] width 289 height 14
click at [595, 317] on button "Next" at bounding box center [597, 322] width 28 height 15
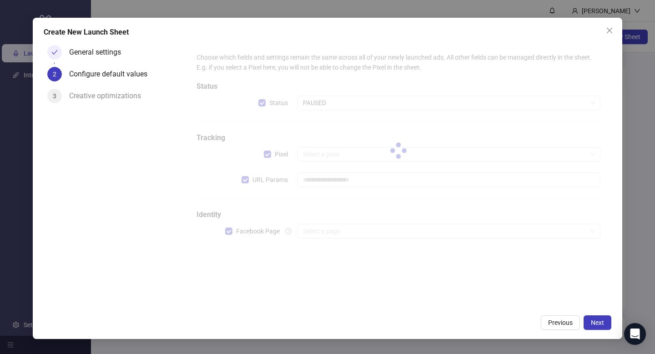
type input "**********"
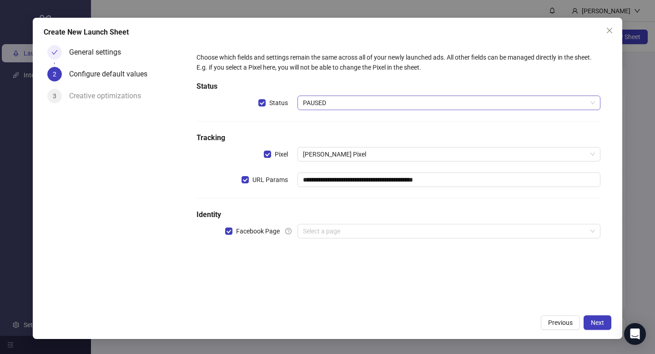
click at [376, 100] on span "PAUSED" at bounding box center [449, 103] width 292 height 14
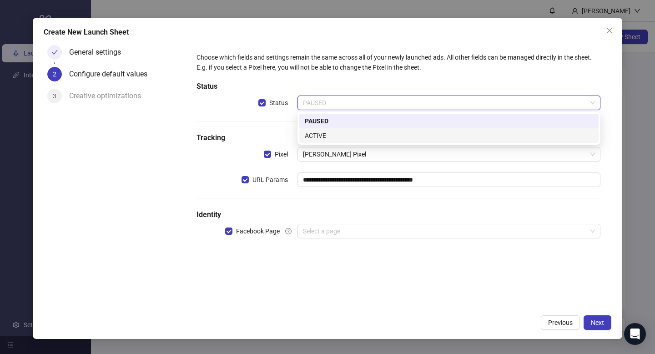
click at [321, 136] on div "ACTIVE" at bounding box center [449, 136] width 288 height 10
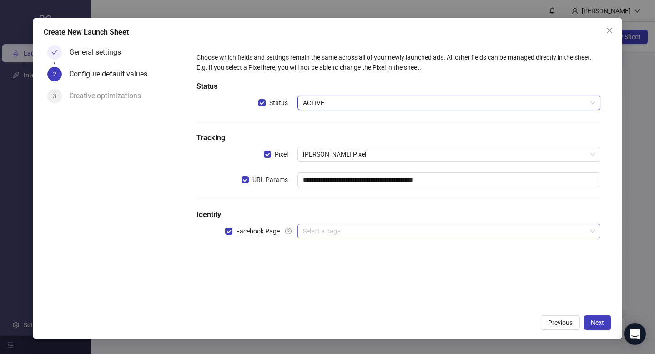
click at [327, 235] on input "search" at bounding box center [445, 231] width 284 height 14
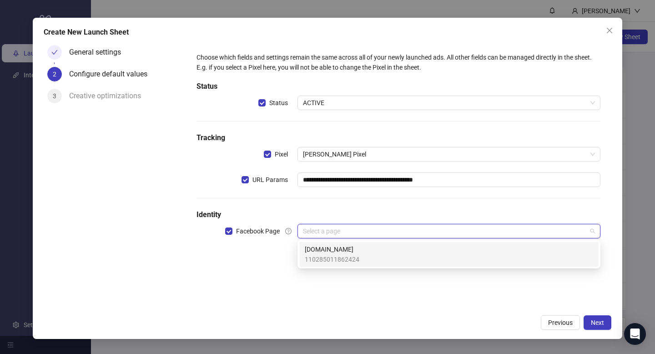
click at [324, 242] on div "[DOMAIN_NAME] 110285011862424" at bounding box center [448, 254] width 299 height 25
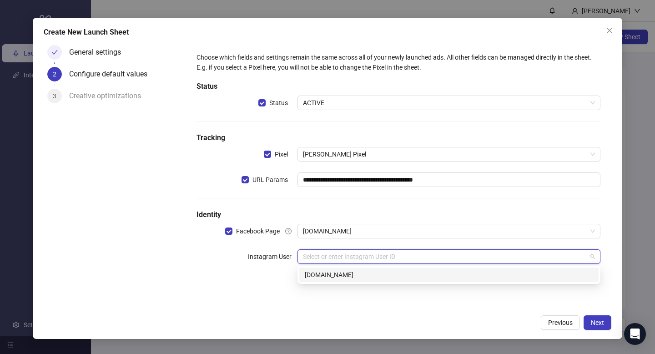
click at [321, 253] on input "search" at bounding box center [445, 257] width 284 height 14
click at [321, 254] on input "search" at bounding box center [445, 257] width 284 height 14
click at [320, 269] on div "[DOMAIN_NAME]" at bounding box center [448, 274] width 299 height 15
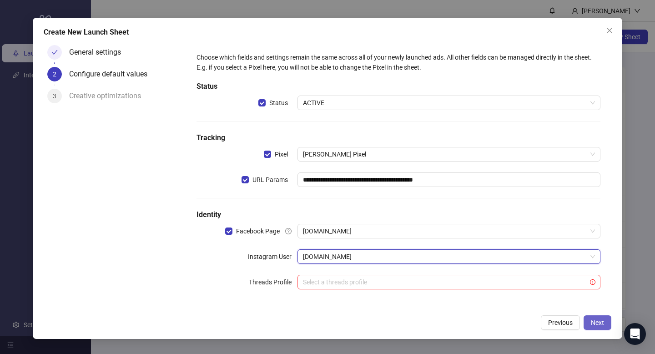
click at [601, 324] on span "Next" at bounding box center [597, 322] width 13 height 7
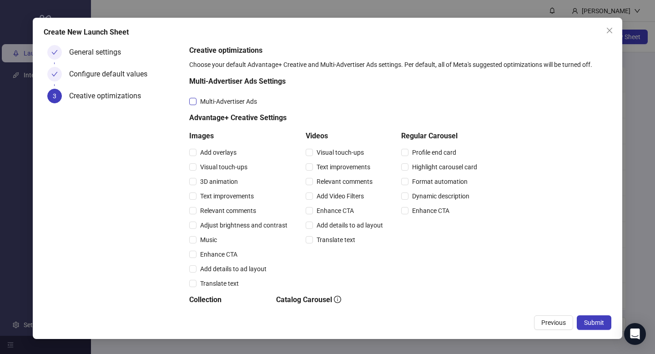
click at [205, 102] on span "Multi-Advertiser Ads" at bounding box center [228, 101] width 64 height 10
click at [312, 186] on div "Relevant comments" at bounding box center [346, 181] width 81 height 15
click at [313, 200] on span "Add Video Filters" at bounding box center [340, 196] width 55 height 10
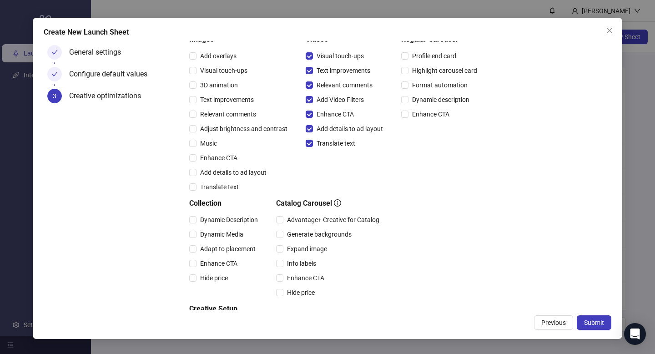
scroll to position [100, 0]
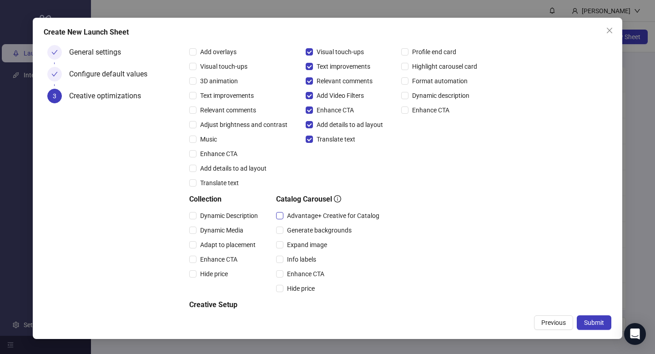
click at [301, 215] on span "Advantage+ Creative for Catalog" at bounding box center [333, 216] width 100 height 10
click at [303, 240] on div "Expand image" at bounding box center [329, 245] width 107 height 10
click at [305, 247] on span "Expand image" at bounding box center [306, 245] width 47 height 10
click at [300, 264] on div "Info labels" at bounding box center [329, 259] width 107 height 15
click at [297, 274] on span "Enhance CTA" at bounding box center [305, 274] width 45 height 10
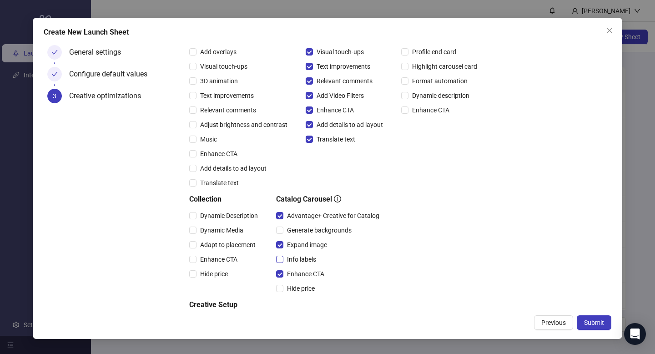
click at [295, 258] on span "Info labels" at bounding box center [301, 259] width 36 height 10
click at [295, 290] on span "Hide price" at bounding box center [300, 288] width 35 height 10
click at [221, 216] on span "Dynamic Description" at bounding box center [228, 216] width 65 height 10
click at [222, 231] on span "Dynamic Media" at bounding box center [221, 230] width 50 height 10
click at [220, 240] on span "Adapt to placement" at bounding box center [227, 245] width 63 height 10
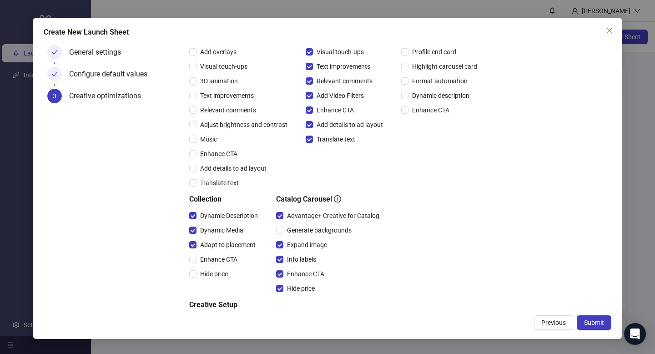
click at [218, 251] on div "Adapt to placement" at bounding box center [225, 244] width 72 height 15
click at [218, 256] on span "Enhance CTA" at bounding box center [218, 259] width 45 height 10
click at [215, 269] on span "Hide price" at bounding box center [213, 274] width 35 height 10
click at [596, 321] on span "Submit" at bounding box center [594, 322] width 20 height 7
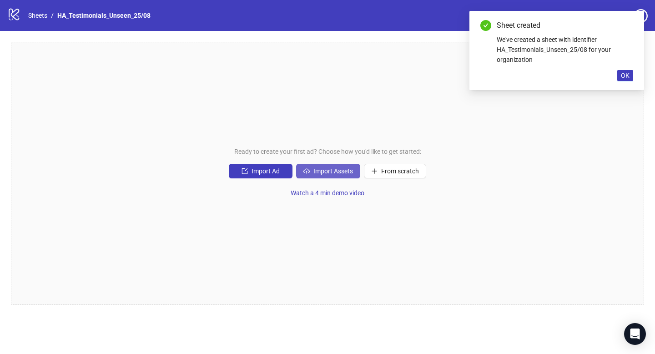
click at [325, 169] on span "Import Assets" at bounding box center [333, 170] width 40 height 7
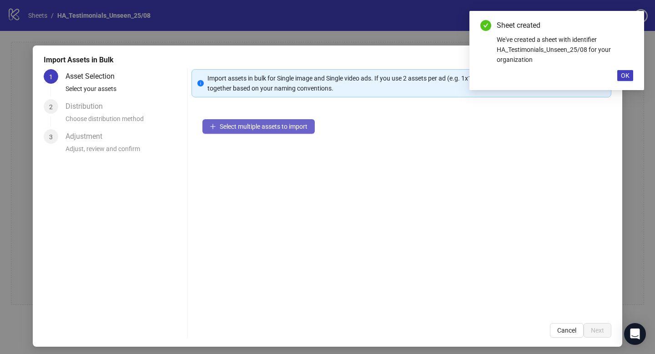
click at [272, 133] on button "Select multiple assets to import" at bounding box center [258, 126] width 112 height 15
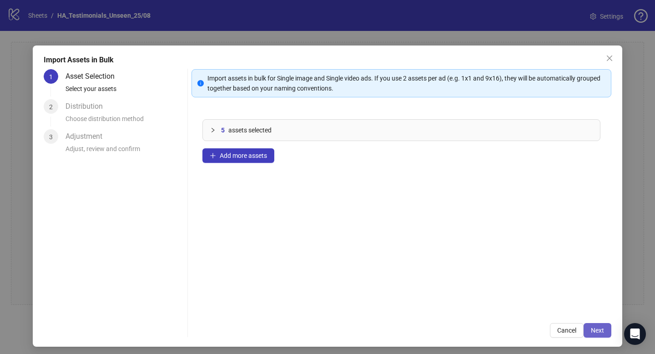
click at [593, 329] on span "Next" at bounding box center [597, 329] width 13 height 7
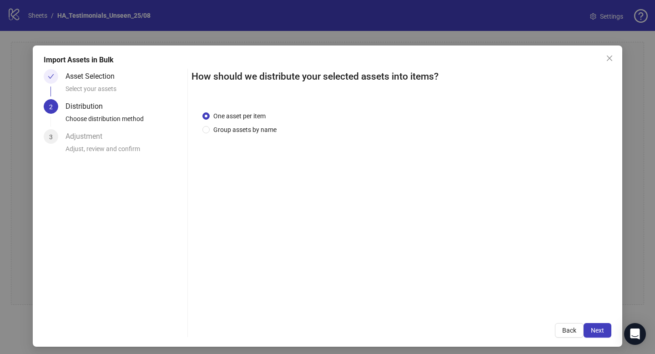
click at [593, 329] on span "Next" at bounding box center [597, 329] width 13 height 7
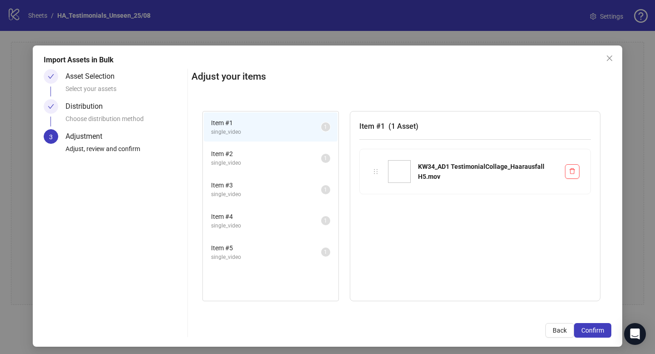
click at [593, 329] on span "Confirm" at bounding box center [592, 329] width 23 height 7
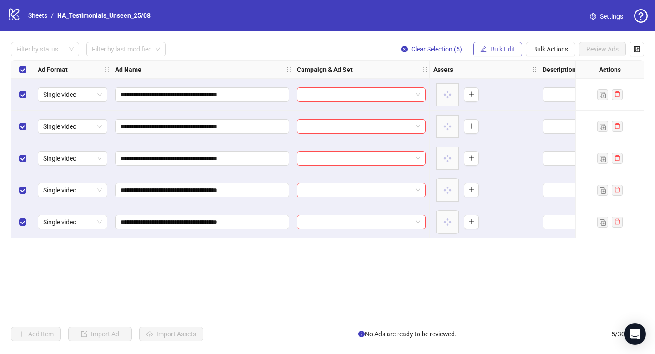
click at [499, 53] on button "Bulk Edit" at bounding box center [497, 49] width 49 height 15
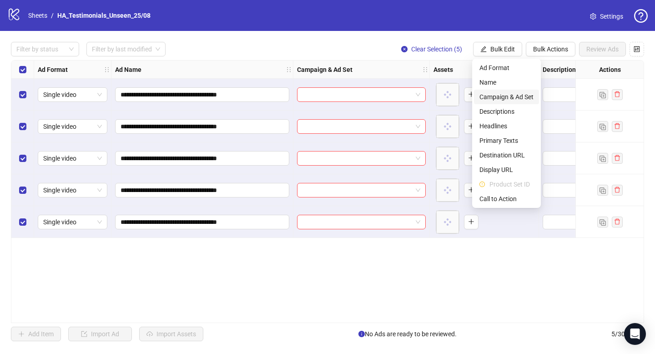
click at [491, 96] on span "Campaign & Ad Set" at bounding box center [506, 97] width 54 height 10
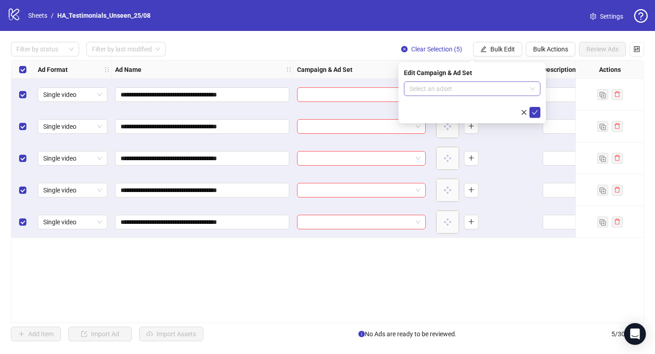
click at [473, 89] on input "search" at bounding box center [467, 89] width 117 height 14
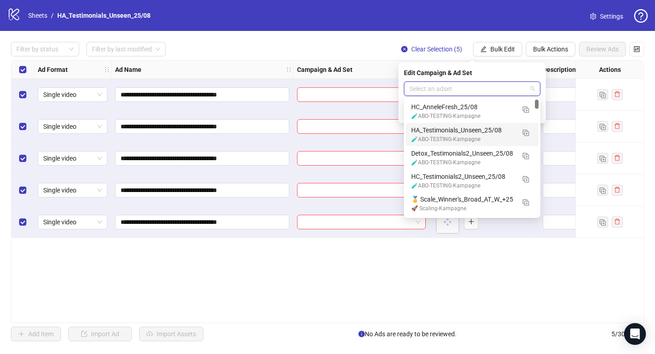
click at [467, 132] on div "HA_Testimonials_Unseen_25/08" at bounding box center [463, 130] width 104 height 10
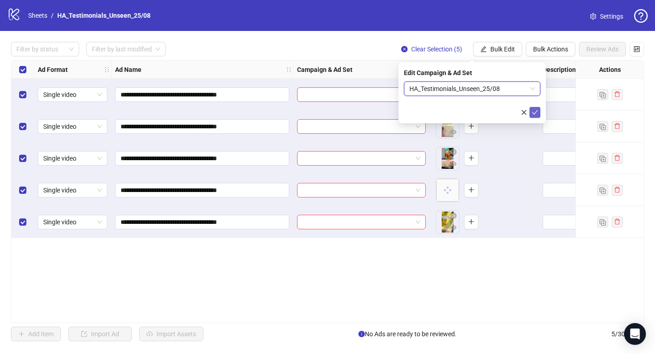
click at [534, 112] on icon "check" at bounding box center [535, 112] width 6 height 6
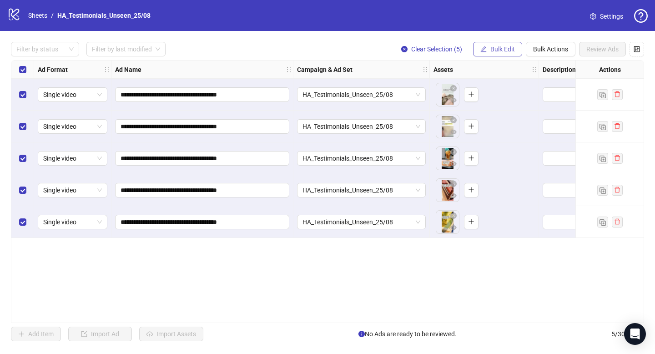
click at [497, 53] on span "Bulk Edit" at bounding box center [502, 48] width 25 height 7
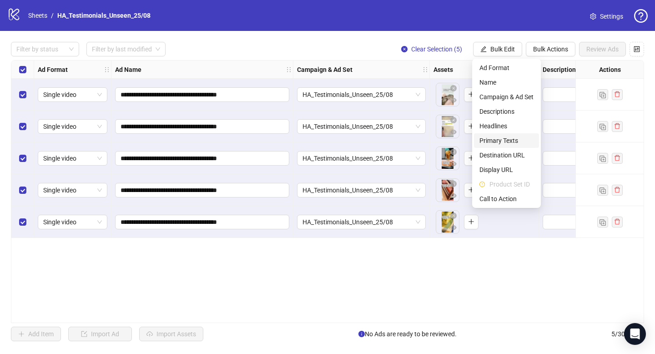
click at [500, 140] on span "Primary Texts" at bounding box center [506, 141] width 54 height 10
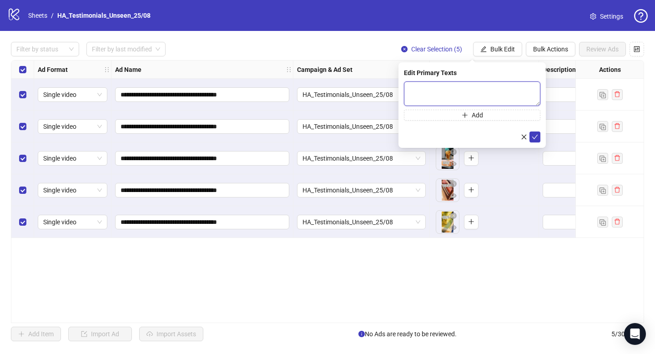
click at [415, 93] on textarea at bounding box center [472, 93] width 136 height 25
paste textarea "**********"
type textarea "**********"
click at [536, 138] on icon "check" at bounding box center [535, 137] width 6 height 6
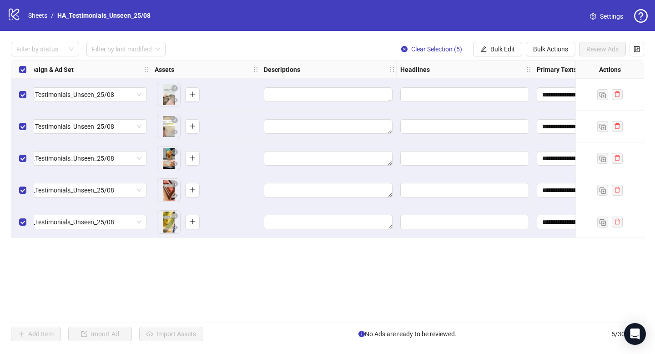
scroll to position [0, 315]
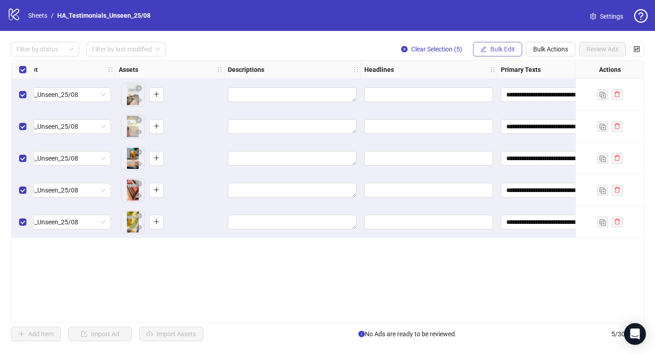
click at [490, 48] on span "Bulk Edit" at bounding box center [502, 48] width 25 height 7
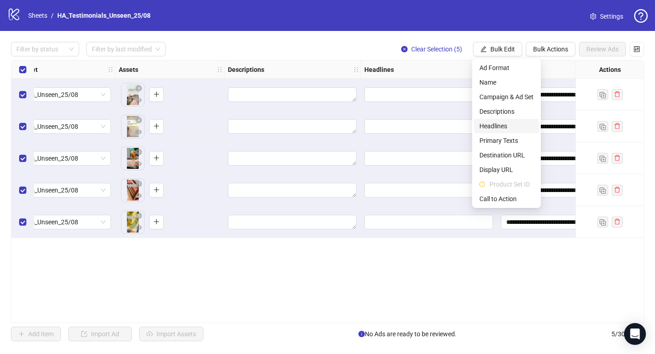
click at [487, 125] on span "Headlines" at bounding box center [506, 126] width 54 height 10
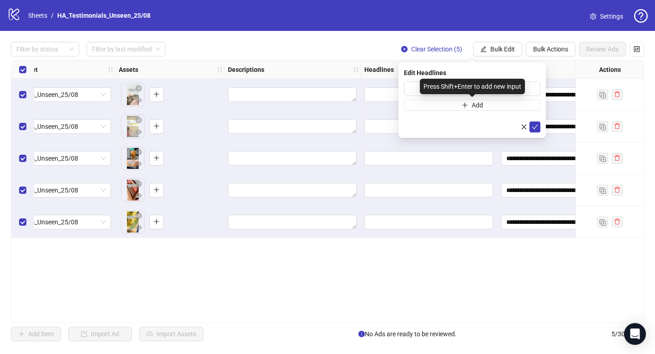
drag, startPoint x: 424, startPoint y: 93, endPoint x: 421, endPoint y: 87, distance: 6.9
click at [421, 87] on div "Press Shift+Enter to add new input" at bounding box center [472, 86] width 105 height 15
click at [409, 88] on input "text" at bounding box center [472, 88] width 136 height 15
paste input "**********"
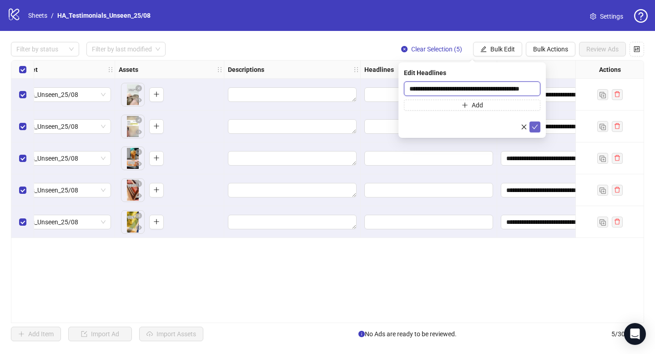
type input "**********"
click at [535, 128] on icon "check" at bounding box center [535, 127] width 6 height 6
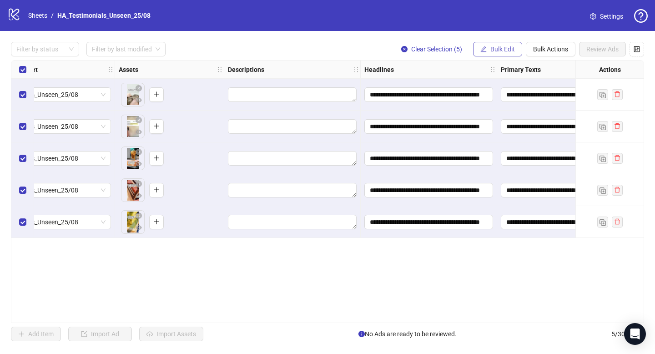
click at [486, 46] on button "Bulk Edit" at bounding box center [497, 49] width 49 height 15
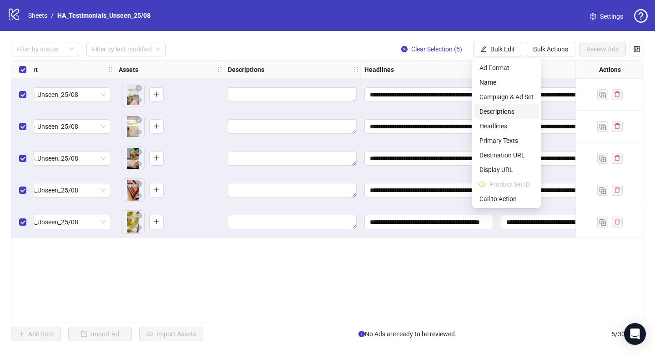
click at [496, 110] on span "Descriptions" at bounding box center [506, 111] width 54 height 10
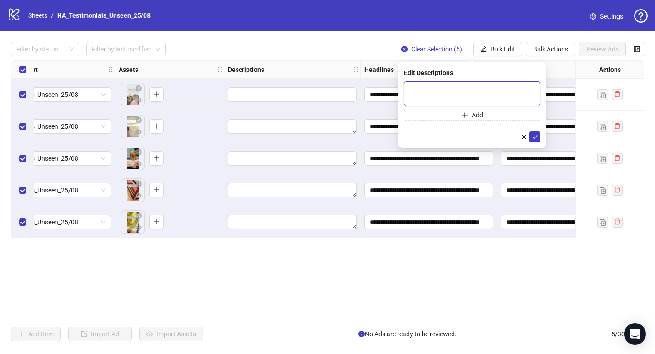
click at [431, 90] on textarea at bounding box center [472, 93] width 136 height 25
paste textarea "**********"
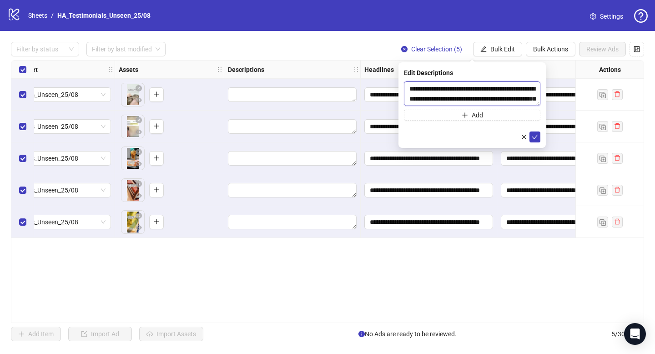
scroll to position [27, 0]
type textarea "**********"
click at [533, 137] on icon "check" at bounding box center [535, 137] width 6 height 6
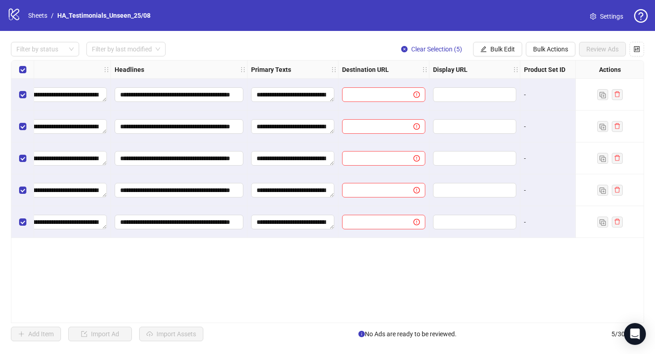
scroll to position [0, 567]
click at [493, 47] on span "Bulk Edit" at bounding box center [502, 48] width 25 height 7
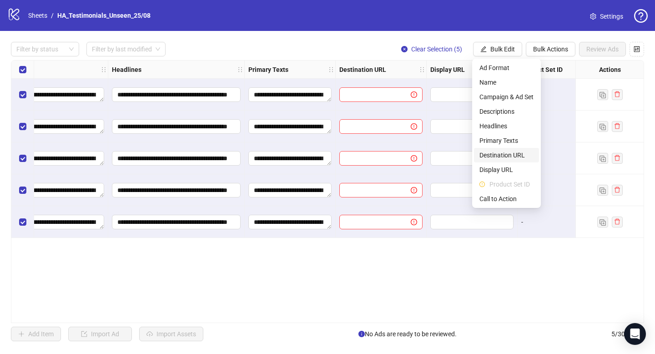
click at [500, 152] on span "Destination URL" at bounding box center [506, 155] width 54 height 10
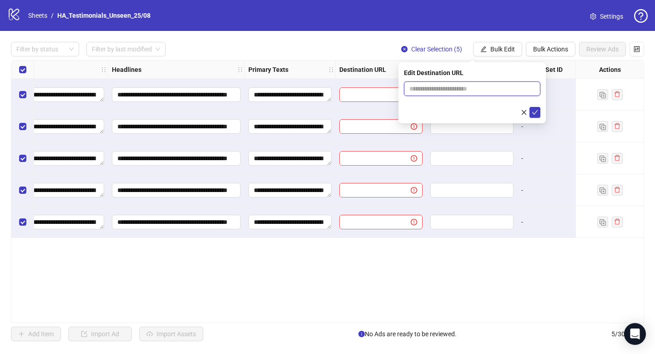
click at [447, 85] on input "text" at bounding box center [468, 89] width 118 height 10
type input "**********"
click at [532, 110] on icon "check" at bounding box center [535, 112] width 6 height 6
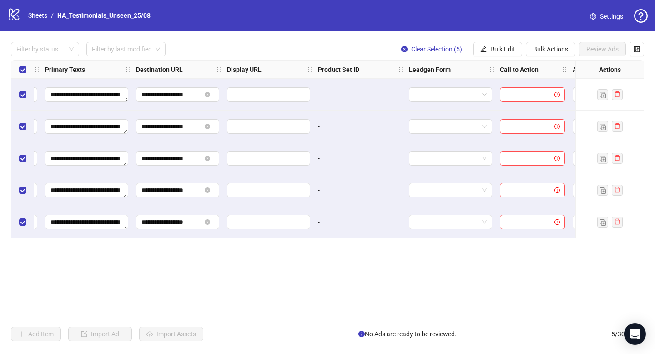
scroll to position [0, 855]
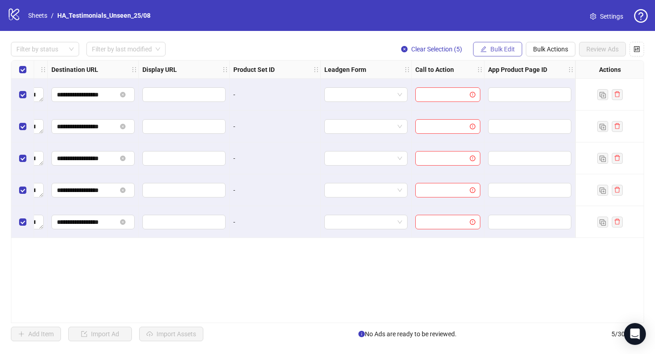
click at [487, 51] on button "Bulk Edit" at bounding box center [497, 49] width 49 height 15
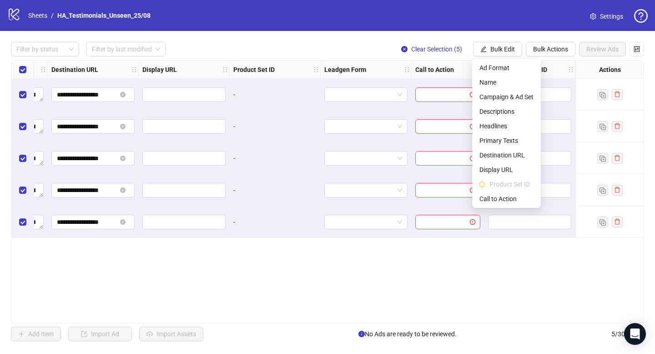
click at [495, 191] on li "Product Set ID" at bounding box center [506, 184] width 65 height 15
click at [487, 198] on span "Call to Action" at bounding box center [506, 199] width 54 height 10
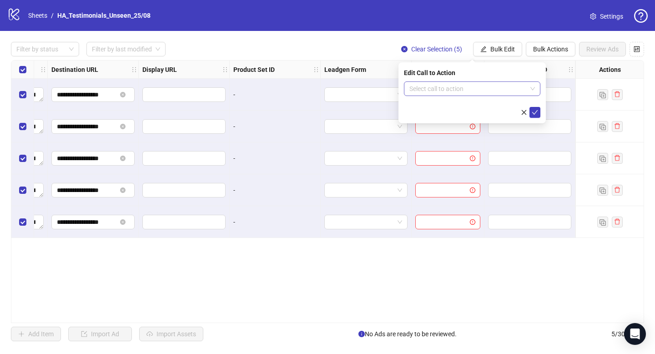
click at [457, 88] on input "search" at bounding box center [467, 89] width 117 height 14
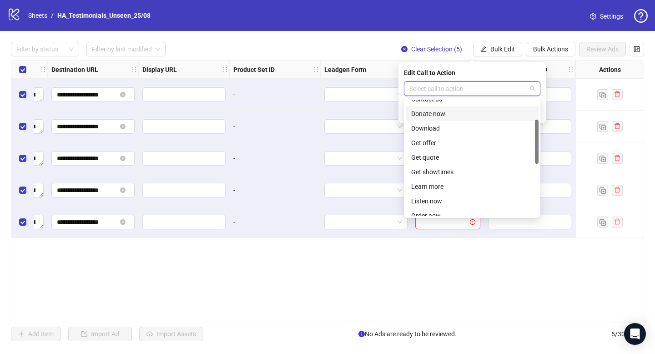
scroll to position [52, 0]
click at [435, 184] on div "Learn more" at bounding box center [472, 186] width 122 height 10
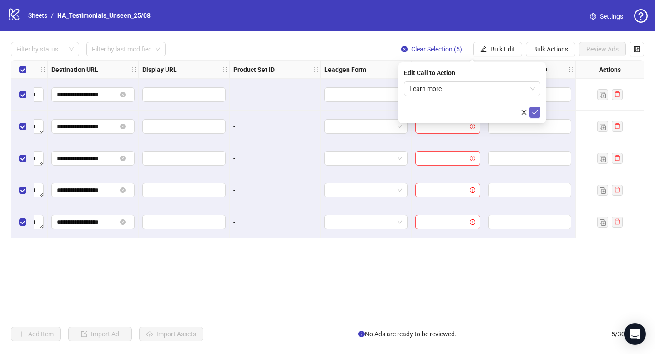
click at [532, 110] on icon "check" at bounding box center [535, 112] width 6 height 6
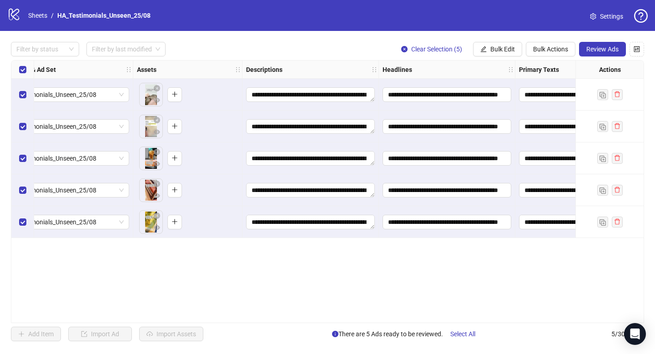
scroll to position [0, 0]
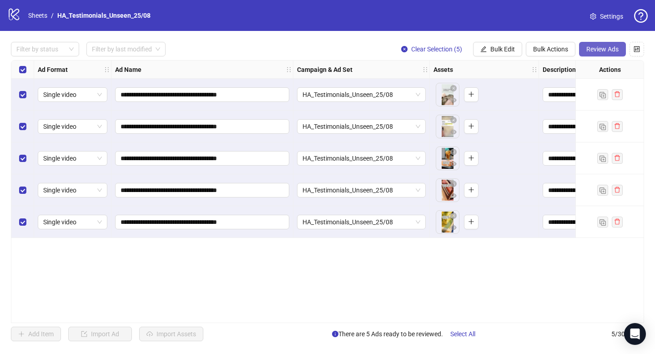
click at [593, 48] on span "Review Ads" at bounding box center [602, 48] width 32 height 7
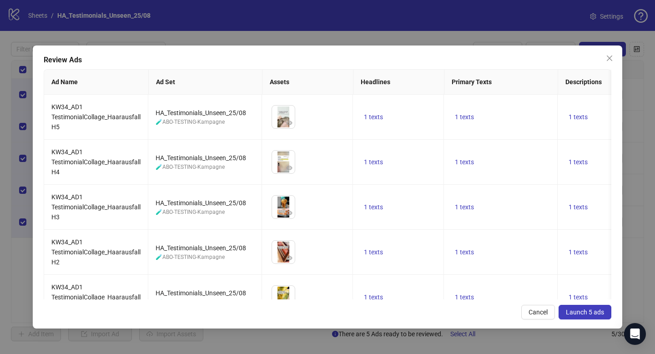
click at [580, 315] on span "Launch 5 ads" at bounding box center [585, 311] width 38 height 7
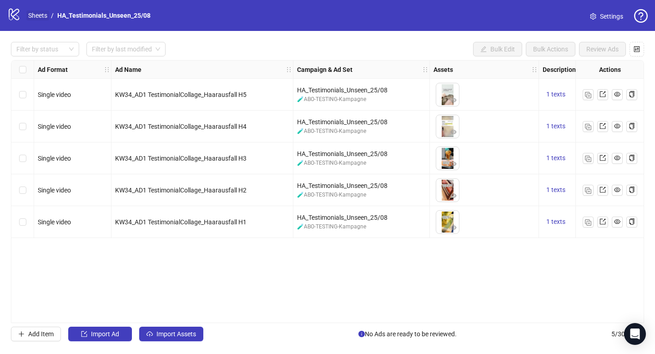
click at [35, 16] on link "Sheets" at bounding box center [37, 15] width 23 height 10
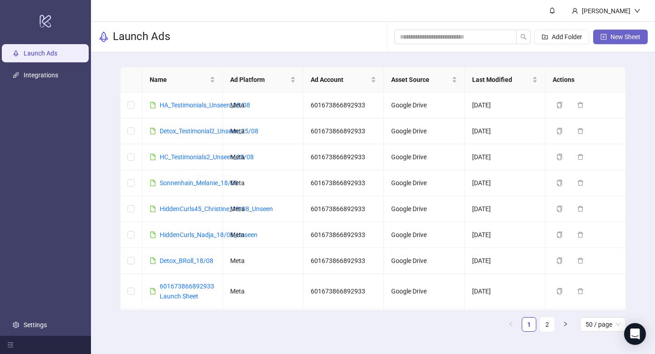
click at [619, 36] on span "New Sheet" at bounding box center [625, 36] width 30 height 7
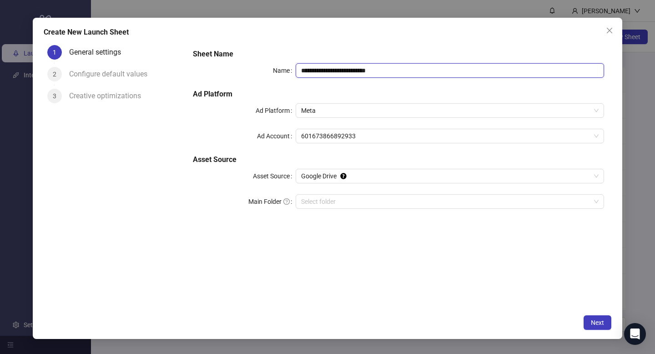
click at [362, 74] on input "**********" at bounding box center [450, 70] width 308 height 15
type input "**********"
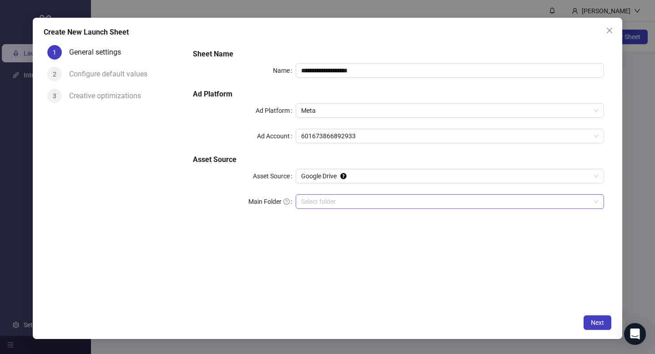
click at [422, 198] on input "Main Folder" at bounding box center [445, 202] width 289 height 14
click at [263, 220] on div "**********" at bounding box center [398, 134] width 418 height 178
click at [318, 202] on input "Main Folder" at bounding box center [445, 202] width 289 height 14
click at [594, 319] on span "Next" at bounding box center [597, 322] width 13 height 7
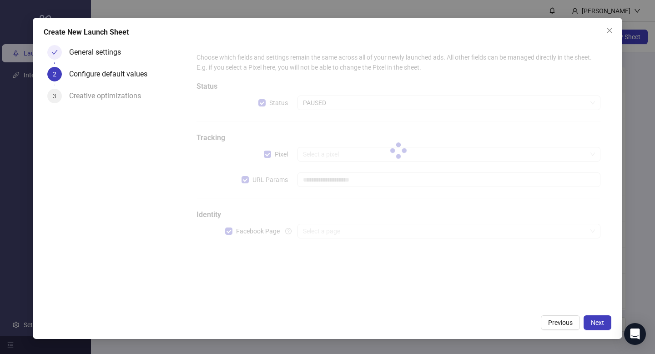
type input "**********"
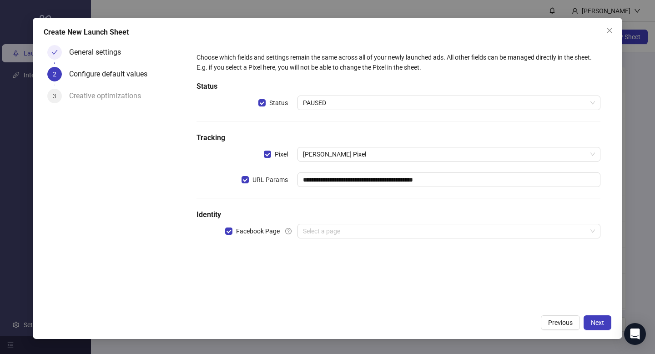
click at [376, 93] on div "**********" at bounding box center [398, 151] width 411 height 204
click at [373, 105] on span "PAUSED" at bounding box center [449, 103] width 292 height 14
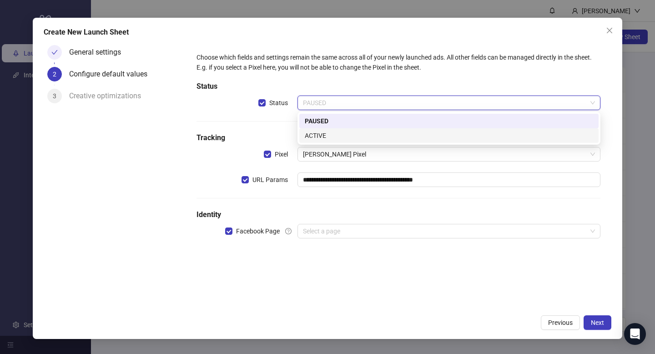
click at [339, 135] on div "ACTIVE" at bounding box center [449, 136] width 288 height 10
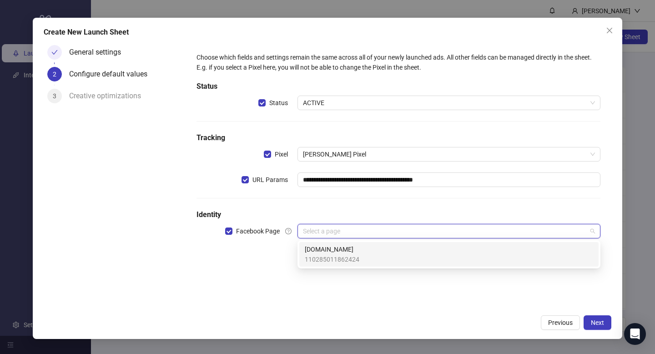
click at [321, 225] on input "search" at bounding box center [445, 231] width 284 height 14
click at [317, 251] on span "[DOMAIN_NAME]" at bounding box center [332, 249] width 55 height 10
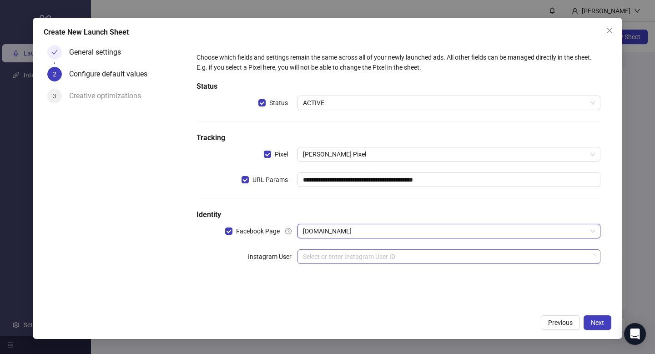
click at [317, 256] on input "search" at bounding box center [445, 257] width 284 height 14
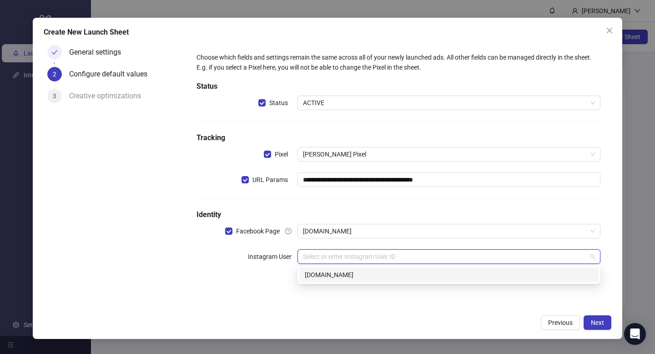
click at [316, 272] on div "[DOMAIN_NAME]" at bounding box center [449, 275] width 288 height 10
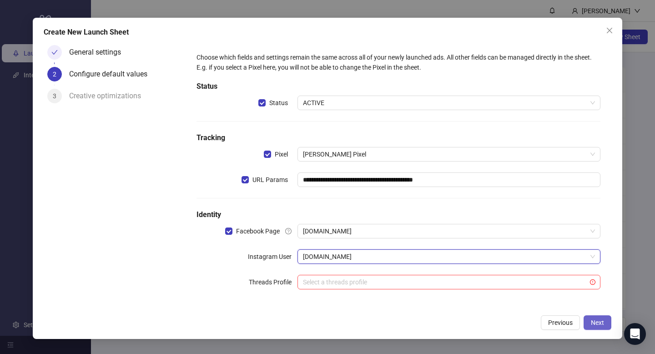
click at [608, 316] on button "Next" at bounding box center [597, 322] width 28 height 15
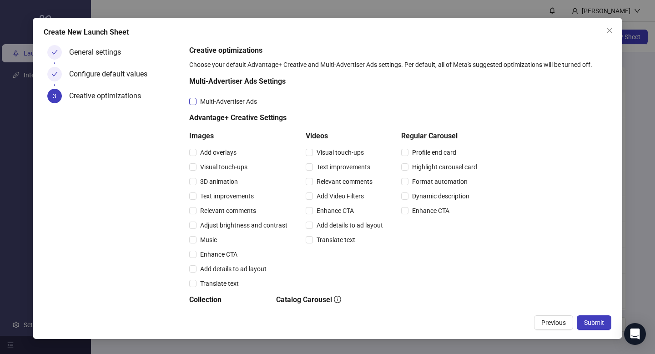
click at [220, 96] on span "Multi-Advertiser Ads" at bounding box center [228, 101] width 64 height 10
click at [315, 151] on span "Visual touch-ups" at bounding box center [340, 152] width 55 height 10
click at [311, 221] on label "Add details to ad layout" at bounding box center [346, 225] width 81 height 10
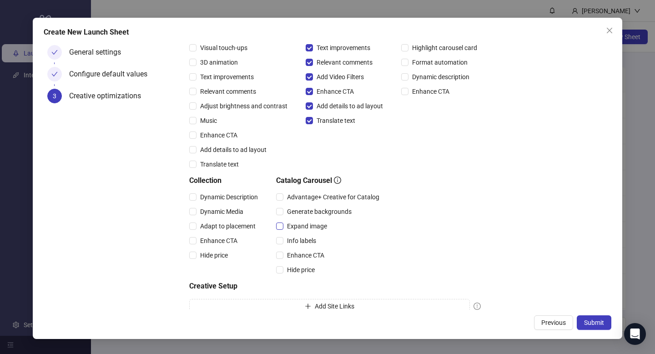
scroll to position [126, 0]
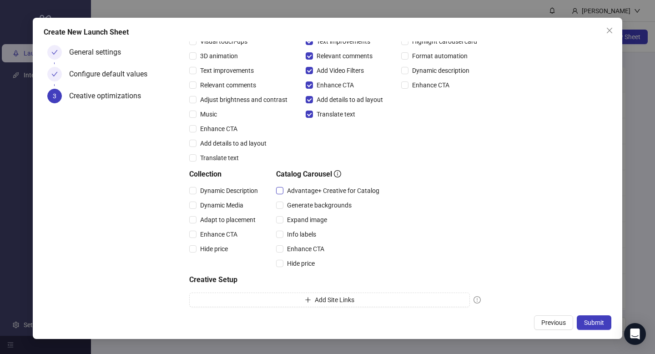
click at [300, 189] on span "Advantage+ Creative for Catalog" at bounding box center [333, 191] width 100 height 10
click at [296, 219] on span "Expand image" at bounding box center [306, 220] width 47 height 10
click at [295, 229] on span "Info labels" at bounding box center [301, 234] width 36 height 10
click at [294, 247] on span "Enhance CTA" at bounding box center [305, 249] width 45 height 10
click at [292, 258] on span "Hide price" at bounding box center [300, 263] width 35 height 10
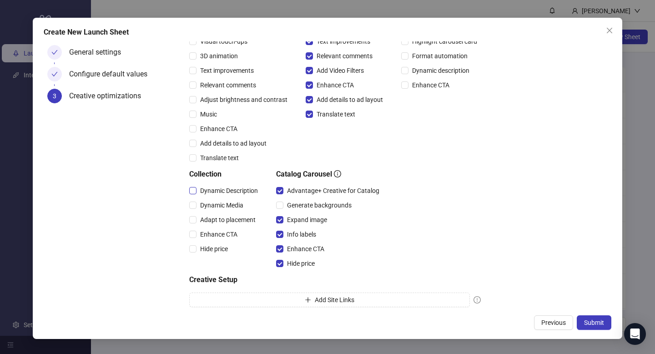
click at [209, 194] on span "Dynamic Description" at bounding box center [228, 191] width 65 height 10
click at [207, 210] on div "Dynamic Media" at bounding box center [225, 205] width 72 height 15
click at [208, 223] on span "Adapt to placement" at bounding box center [227, 220] width 63 height 10
click at [206, 208] on span "Dynamic Media" at bounding box center [221, 205] width 50 height 10
click at [202, 240] on div "Enhance CTA" at bounding box center [225, 234] width 72 height 15
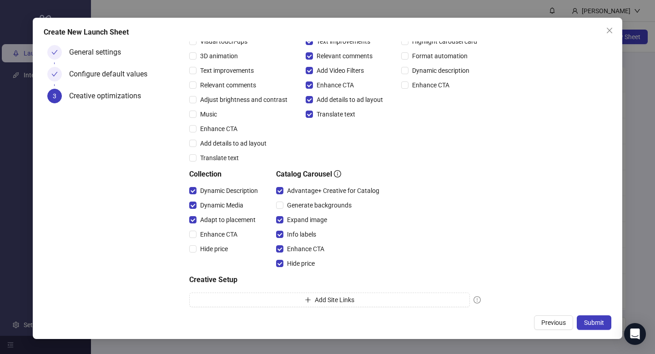
drag, startPoint x: 199, startPoint y: 233, endPoint x: 200, endPoint y: 240, distance: 6.9
click at [199, 233] on span "Enhance CTA" at bounding box center [218, 234] width 45 height 10
click at [201, 248] on span "Hide price" at bounding box center [213, 249] width 35 height 10
click at [588, 327] on button "Submit" at bounding box center [594, 322] width 35 height 15
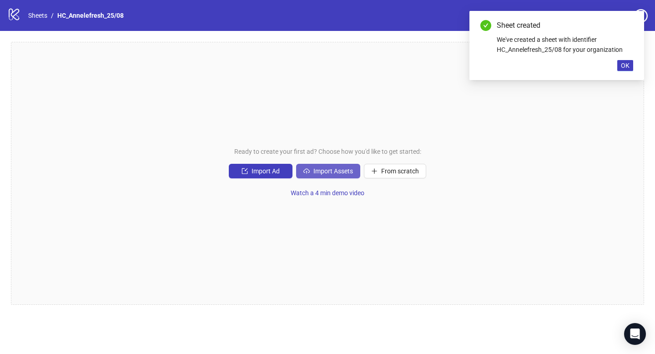
click at [314, 173] on span "Import Assets" at bounding box center [333, 170] width 40 height 7
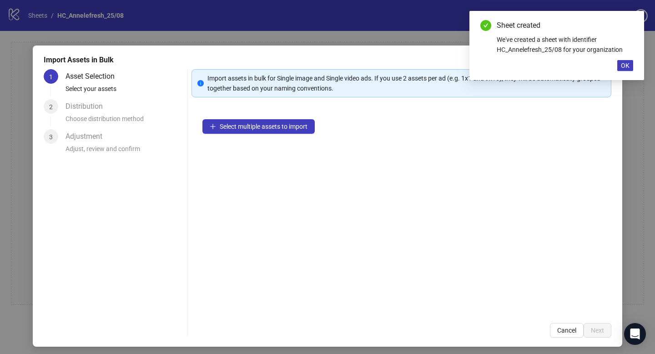
click at [237, 115] on div "Select multiple assets to import" at bounding box center [401, 210] width 420 height 204
click at [240, 120] on button "Select multiple assets to import" at bounding box center [258, 126] width 112 height 15
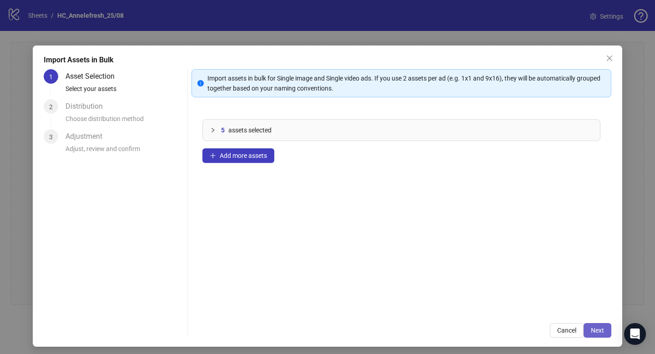
click at [583, 332] on button "Next" at bounding box center [597, 330] width 28 height 15
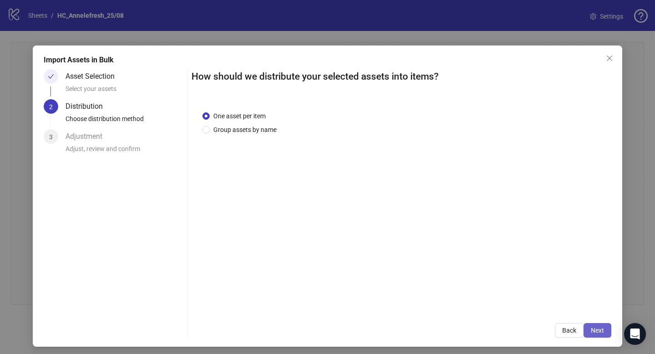
click at [595, 325] on button "Next" at bounding box center [597, 330] width 28 height 15
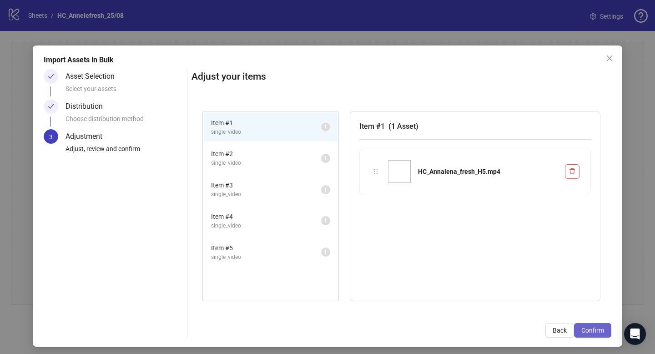
click at [576, 324] on button "Confirm" at bounding box center [592, 330] width 37 height 15
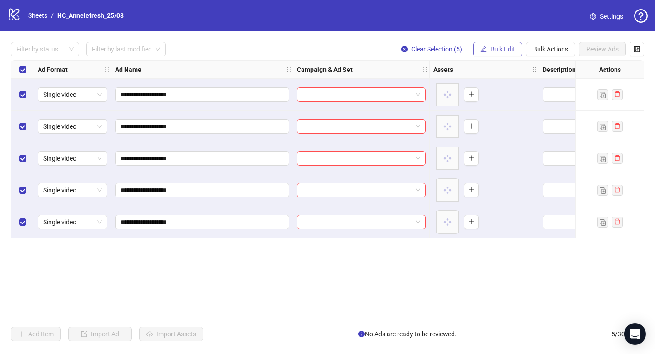
click at [500, 46] on span "Bulk Edit" at bounding box center [502, 48] width 25 height 7
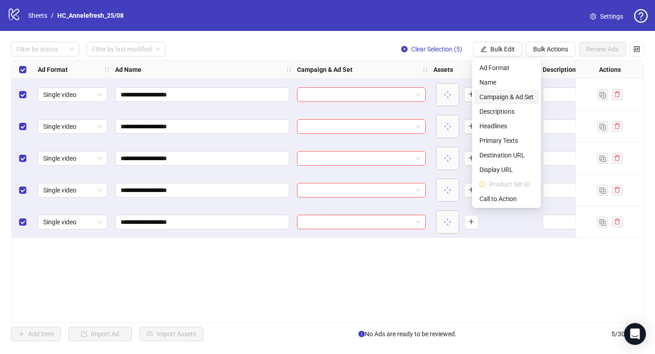
click at [502, 97] on span "Campaign & Ad Set" at bounding box center [506, 97] width 54 height 10
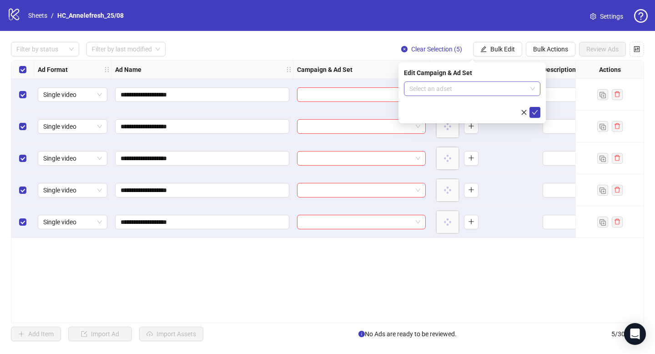
click at [477, 92] on input "search" at bounding box center [467, 89] width 117 height 14
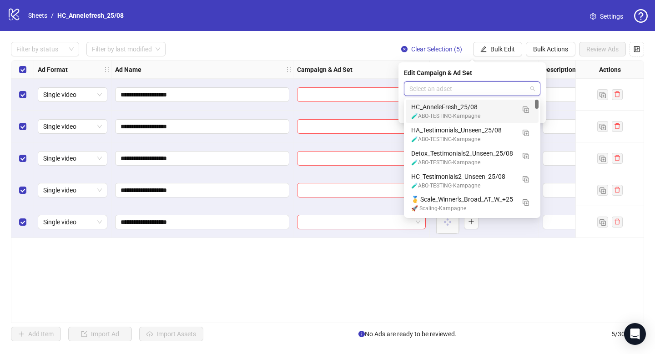
click at [476, 104] on div "HC_AnneleFresh_25/08" at bounding box center [463, 107] width 104 height 10
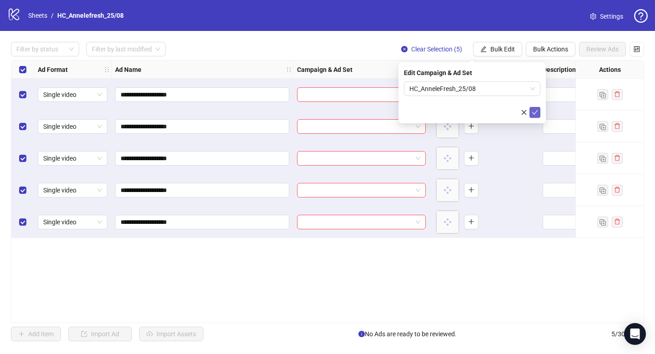
click at [532, 108] on button "submit" at bounding box center [534, 112] width 11 height 11
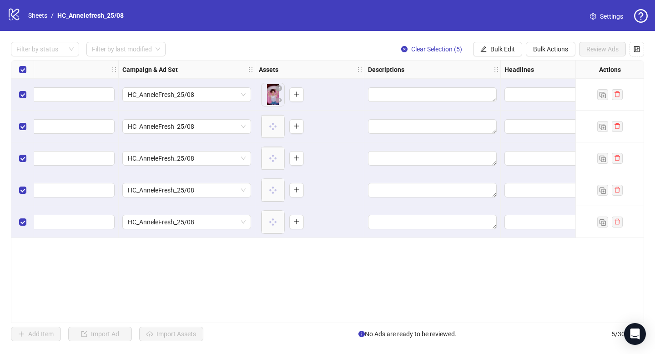
scroll to position [0, 269]
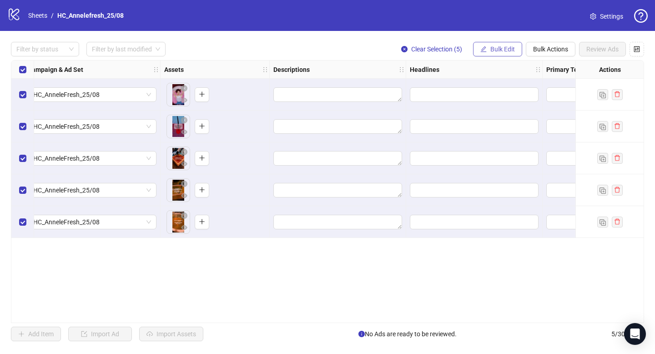
click at [509, 54] on button "Bulk Edit" at bounding box center [497, 49] width 49 height 15
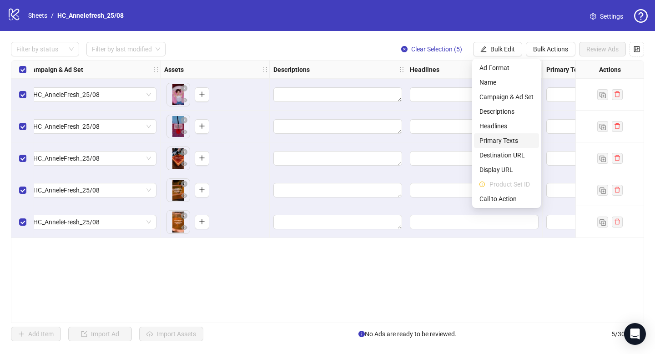
click at [502, 140] on span "Primary Texts" at bounding box center [506, 141] width 54 height 10
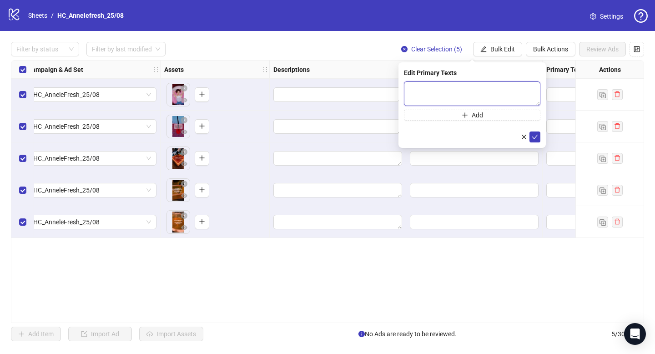
click at [441, 98] on textarea at bounding box center [472, 93] width 136 height 25
paste textarea "**********"
type textarea "**********"
click at [537, 136] on icon "check" at bounding box center [535, 137] width 6 height 6
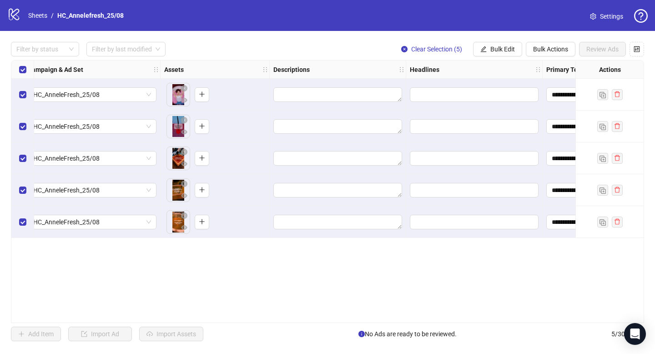
scroll to position [0, 322]
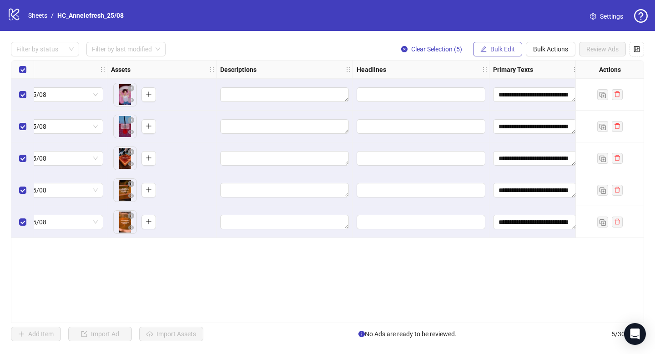
click at [512, 49] on span "Bulk Edit" at bounding box center [502, 48] width 25 height 7
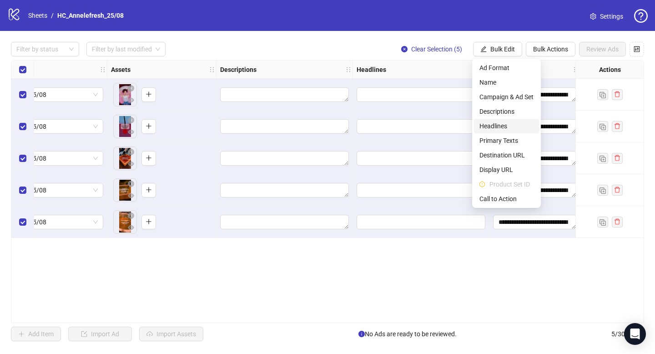
click at [496, 128] on span "Headlines" at bounding box center [506, 126] width 54 height 10
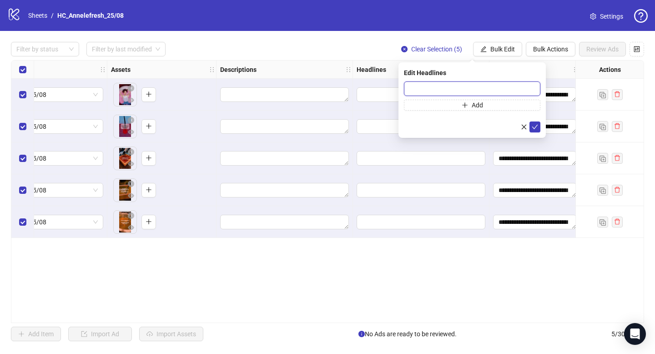
click at [446, 95] on input "text" at bounding box center [472, 88] width 136 height 15
paste input "**********"
type input "**********"
click at [539, 123] on button "submit" at bounding box center [534, 126] width 11 height 11
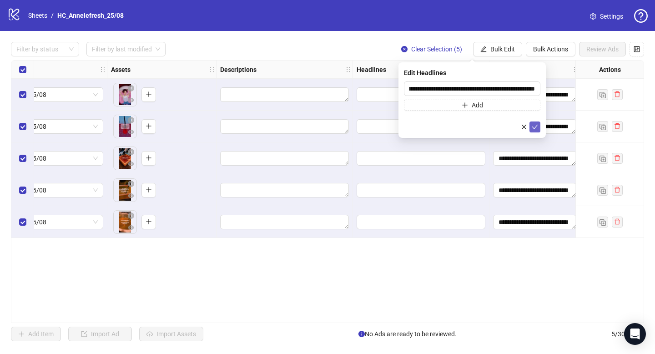
scroll to position [0, 0]
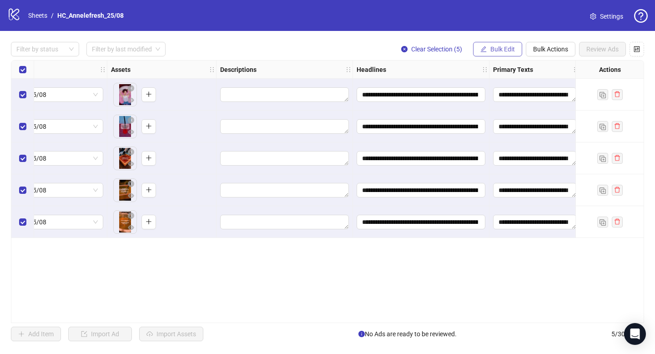
click at [496, 49] on span "Bulk Edit" at bounding box center [502, 48] width 25 height 7
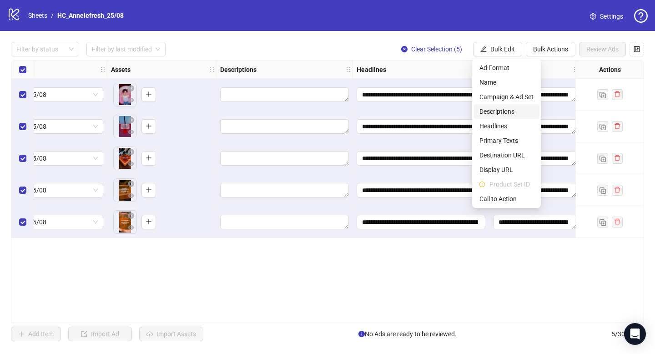
click at [492, 112] on span "Descriptions" at bounding box center [506, 111] width 54 height 10
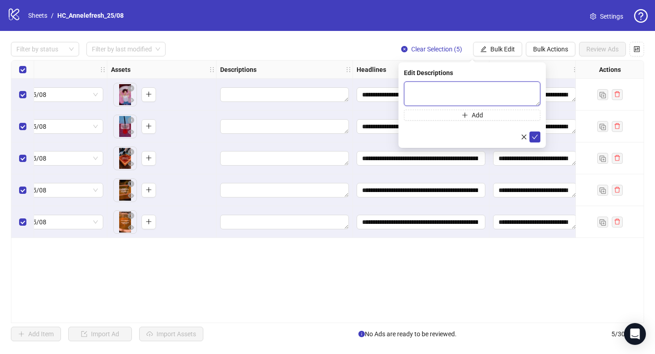
click at [428, 85] on textarea at bounding box center [472, 93] width 136 height 25
paste textarea "**********"
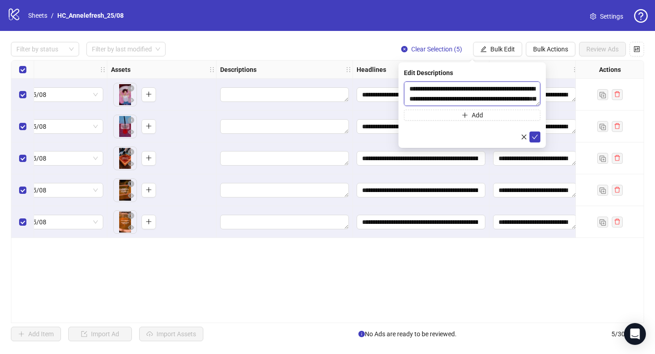
scroll to position [27, 0]
type textarea "**********"
click at [533, 136] on icon "check" at bounding box center [535, 137] width 6 height 6
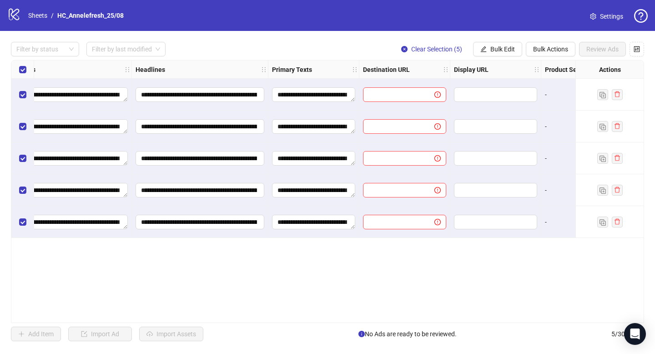
scroll to position [0, 586]
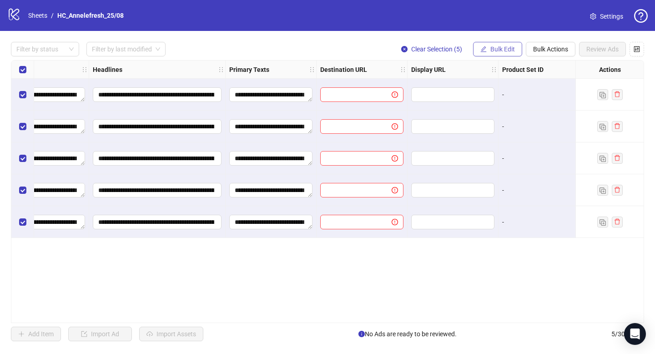
click at [488, 50] on button "Bulk Edit" at bounding box center [497, 49] width 49 height 15
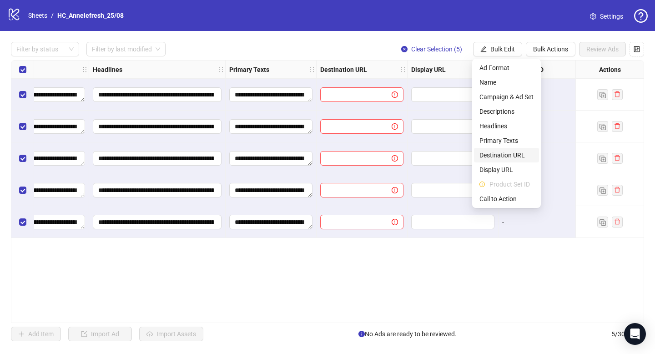
click at [497, 156] on span "Destination URL" at bounding box center [506, 155] width 54 height 10
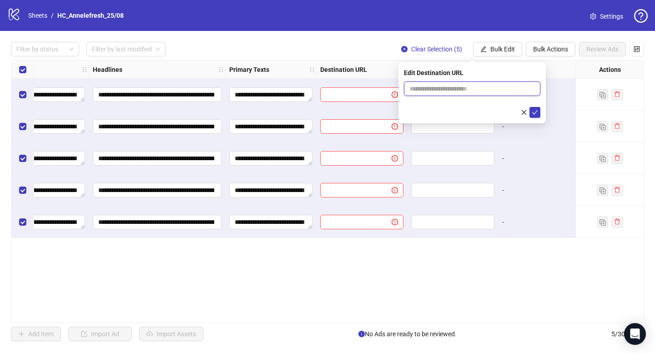
click at [440, 90] on input "text" at bounding box center [468, 89] width 118 height 10
type input "**********"
click at [535, 115] on icon "check" at bounding box center [535, 112] width 6 height 6
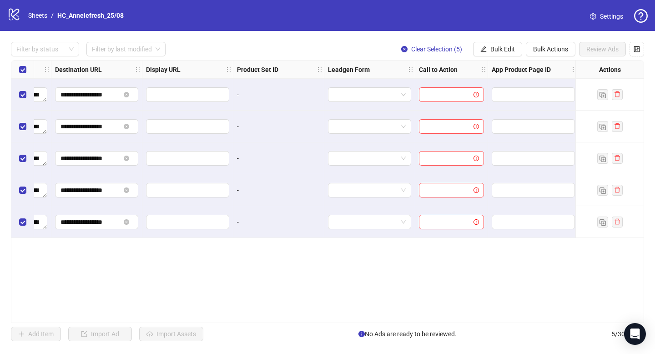
scroll to position [0, 855]
click at [494, 47] on span "Bulk Edit" at bounding box center [502, 48] width 25 height 7
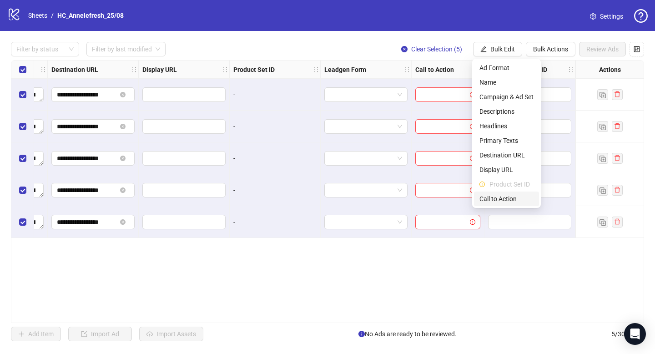
click at [503, 200] on span "Call to Action" at bounding box center [506, 199] width 54 height 10
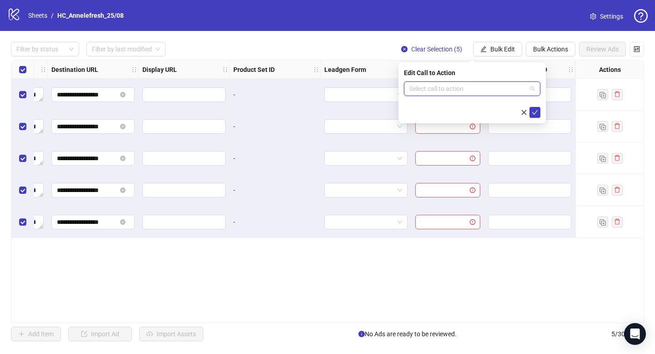
click at [471, 90] on input "search" at bounding box center [467, 89] width 117 height 14
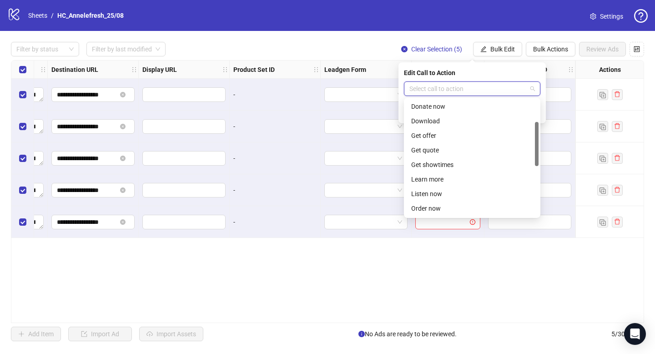
scroll to position [80, 0]
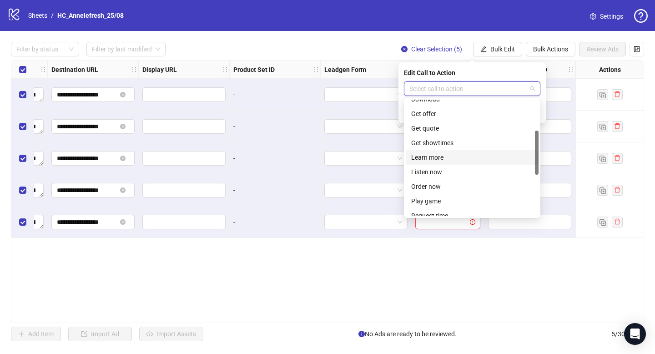
click at [444, 158] on div "Learn more" at bounding box center [472, 157] width 122 height 10
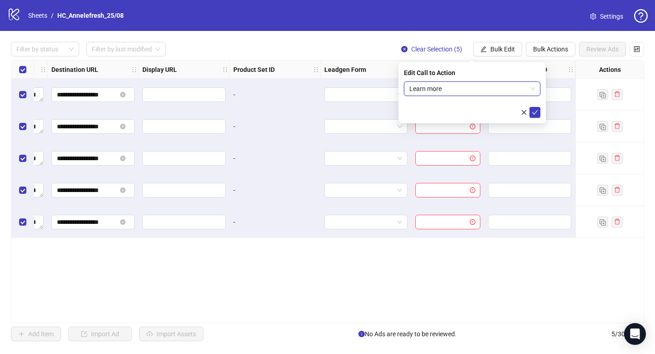
click at [535, 118] on div "Edit Call to Action Learn more Learn more" at bounding box center [471, 92] width 147 height 61
click at [533, 110] on icon "check" at bounding box center [535, 112] width 6 height 6
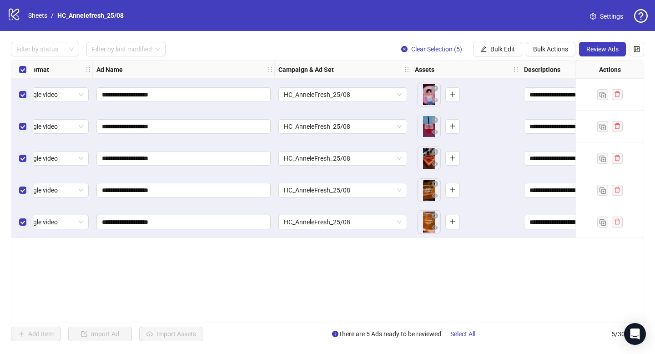
scroll to position [0, 0]
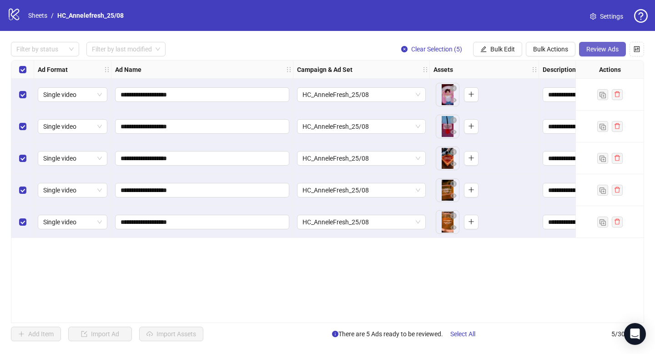
click at [606, 50] on span "Review Ads" at bounding box center [602, 48] width 32 height 7
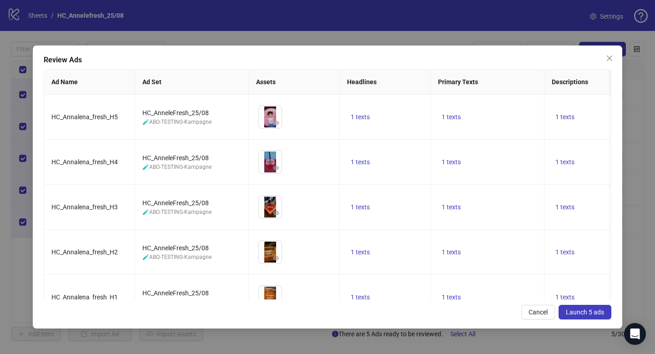
click at [570, 315] on span "Launch 5 ads" at bounding box center [585, 311] width 38 height 7
